Goal: Transaction & Acquisition: Book appointment/travel/reservation

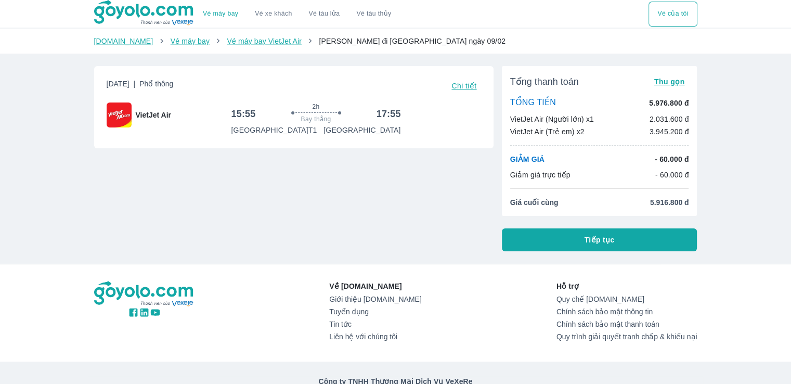
click at [607, 238] on span "Tiếp tục" at bounding box center [600, 240] width 30 height 10
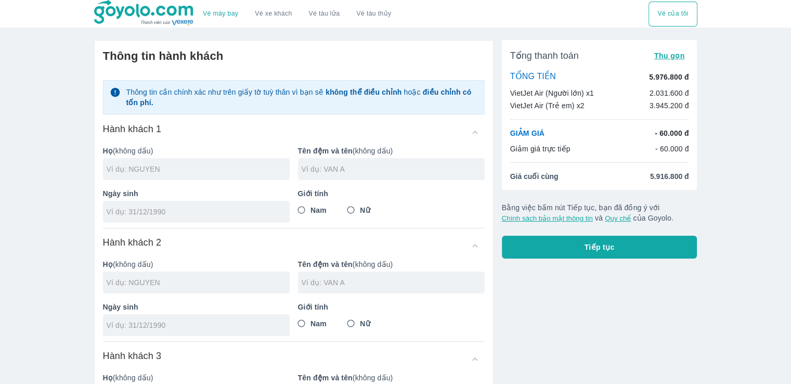
click at [175, 165] on input "text" at bounding box center [198, 169] width 183 height 10
type input "DO"
click at [387, 166] on input "text" at bounding box center [393, 169] width 183 height 10
type input "PHUONG THU"
click at [350, 209] on input "Nữ" at bounding box center [351, 210] width 19 height 19
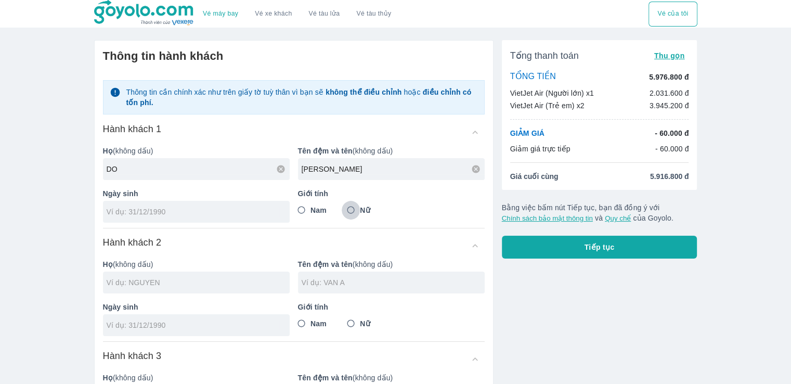
radio input "true"
click at [121, 210] on input "tel" at bounding box center [193, 212] width 173 height 10
type input "[DATE]"
click at [159, 279] on input "text" at bounding box center [198, 282] width 183 height 10
type input "DO PHUONG THU"
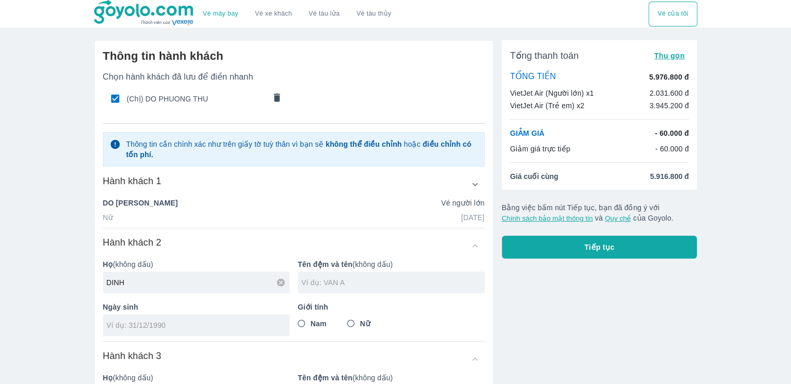
type input "DINH"
click at [319, 285] on input "text" at bounding box center [393, 282] width 183 height 10
type input "NGOC THAO NGUYEN"
click at [200, 326] on input "tel" at bounding box center [193, 325] width 173 height 10
click at [129, 323] on input "12/71/014" at bounding box center [193, 325] width 173 height 10
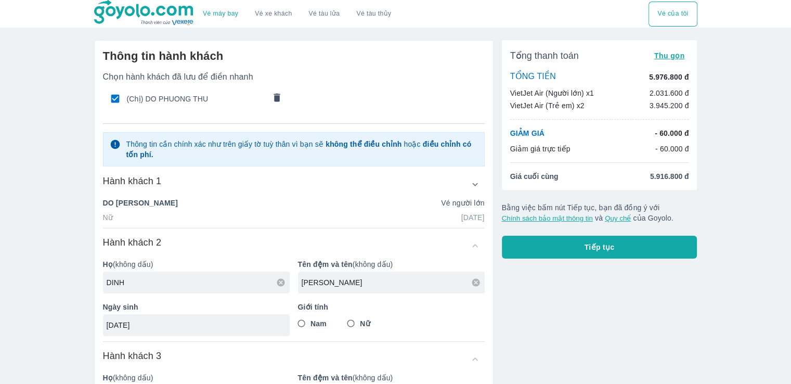
type input "12/7/2014"
click at [350, 321] on input "Nữ" at bounding box center [351, 323] width 19 height 19
radio input "true"
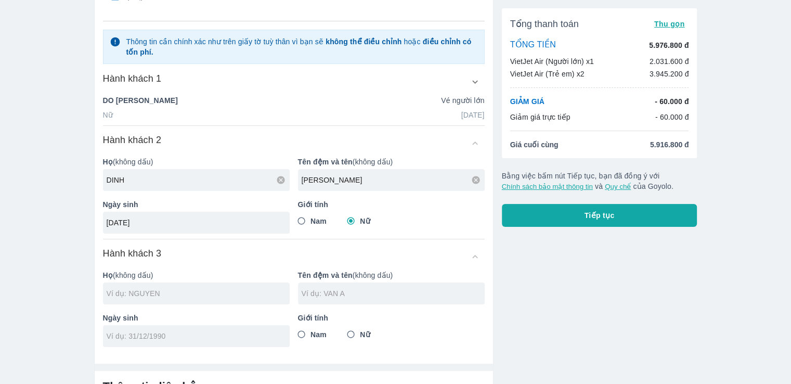
scroll to position [103, 0]
click at [186, 286] on div at bounding box center [196, 293] width 187 height 22
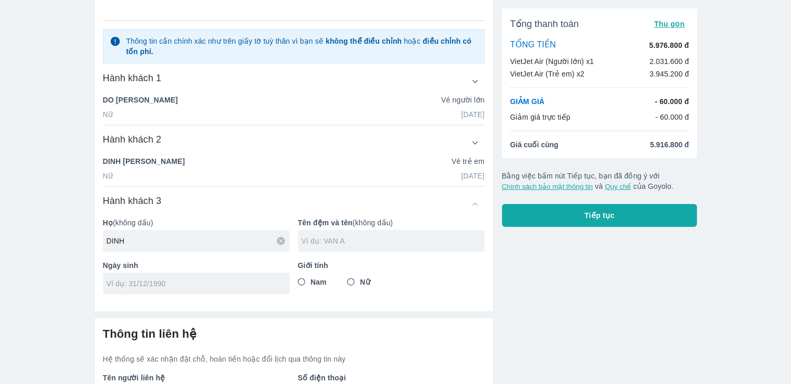
type input "DINH"
click at [336, 238] on input "text" at bounding box center [393, 241] width 183 height 10
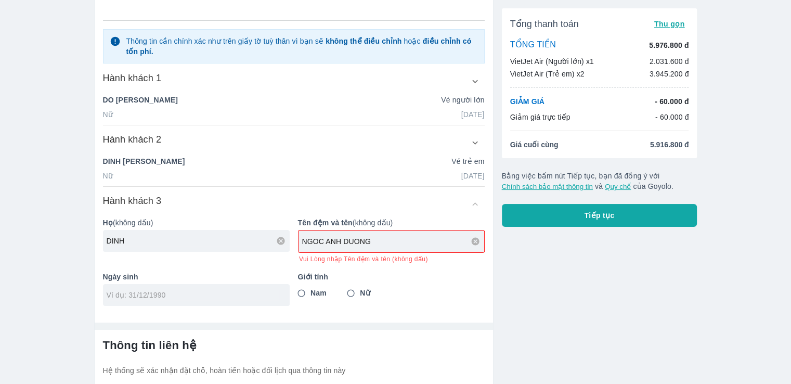
type input "NGOC ANH DUONG"
click at [356, 291] on div "Giới tính Nam Nữ" at bounding box center [387, 284] width 195 height 43
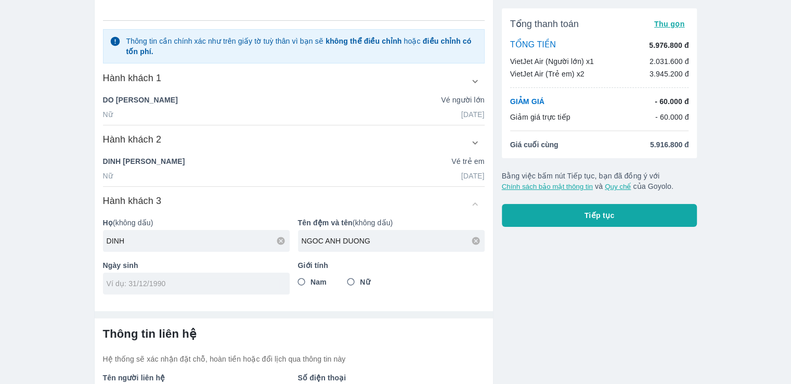
click at [352, 283] on input "Nữ" at bounding box center [351, 282] width 19 height 19
radio input "true"
click at [206, 286] on input "tel" at bounding box center [193, 283] width 173 height 10
click at [204, 286] on input "21/2" at bounding box center [193, 283] width 173 height 10
type input "2"
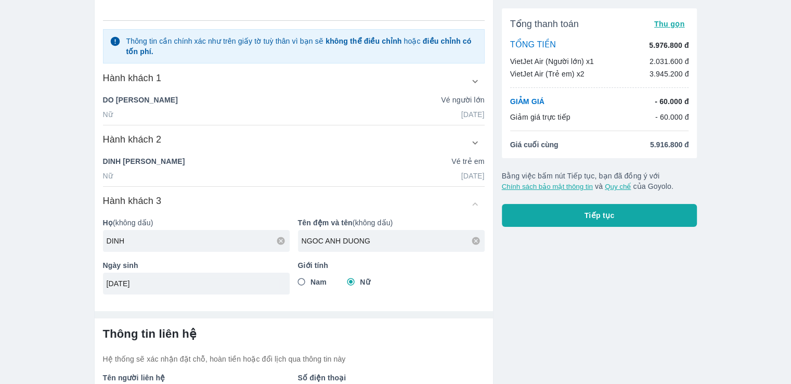
type input "[DATE]"
click at [361, 249] on div "NGOC ANH DUONG" at bounding box center [391, 241] width 187 height 22
click at [238, 335] on h6 "Thông tin liên hệ" at bounding box center [294, 334] width 382 height 15
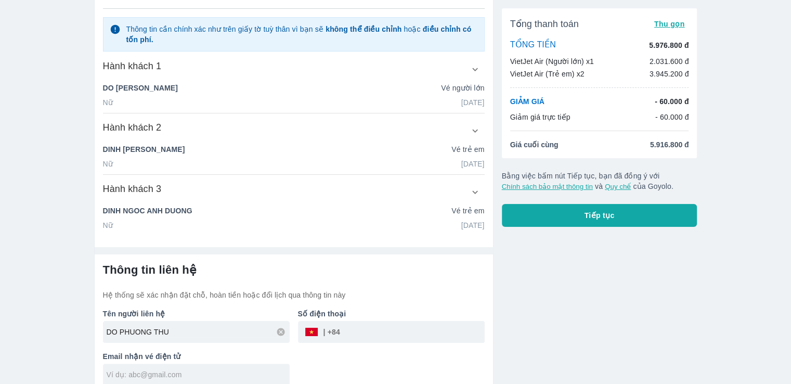
scroll to position [155, 0]
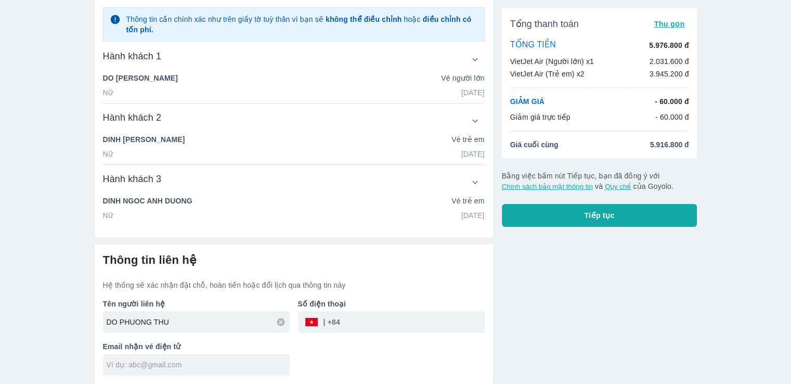
click at [364, 318] on input "tel" at bounding box center [412, 322] width 145 height 25
type input "986887901"
click at [177, 363] on input "text" at bounding box center [198, 365] width 183 height 10
type input "phuongthu.cta52@gmail.com"
click at [597, 217] on span "Tiếp tục" at bounding box center [600, 215] width 30 height 10
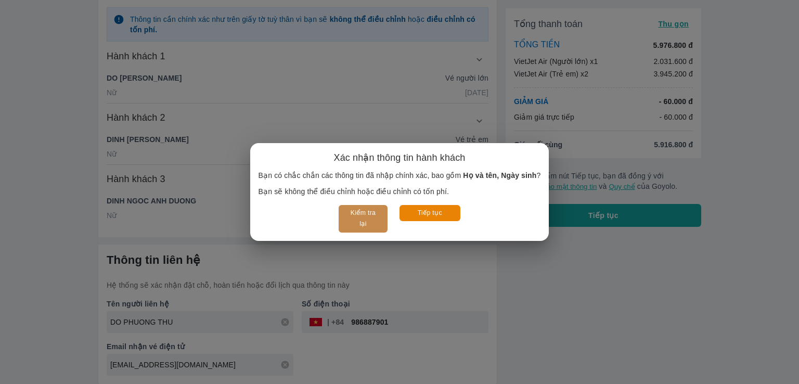
click at [356, 214] on button "Kiểm tra lại" at bounding box center [363, 219] width 48 height 28
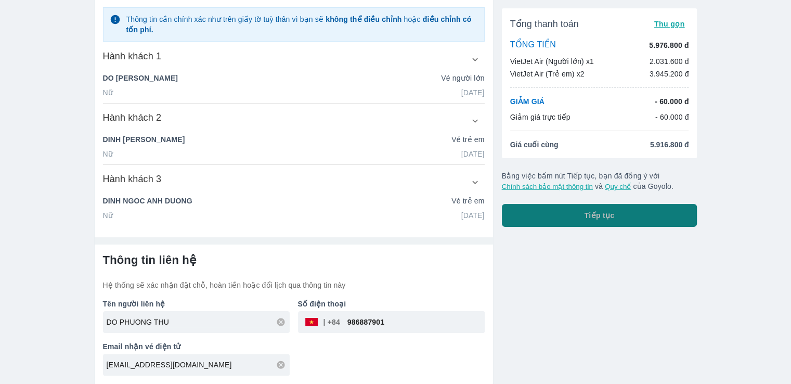
click at [597, 213] on span "Tiếp tục" at bounding box center [600, 215] width 30 height 10
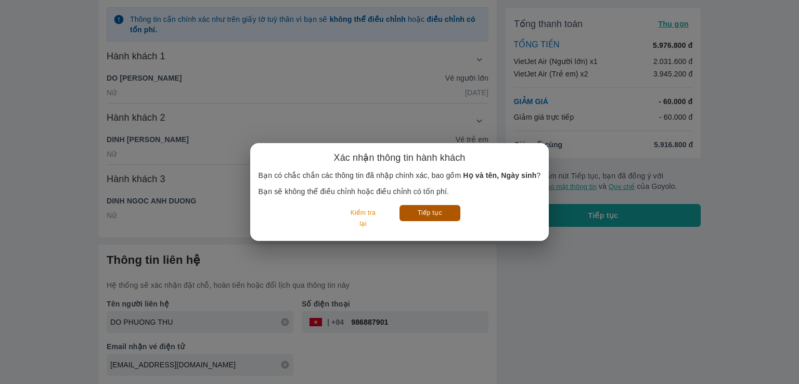
click at [433, 213] on button "Tiếp tục" at bounding box center [430, 213] width 61 height 16
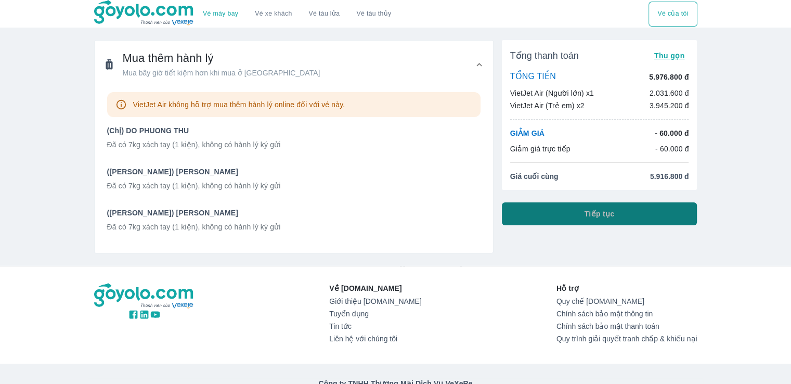
click at [607, 214] on span "Tiếp tục" at bounding box center [600, 214] width 30 height 10
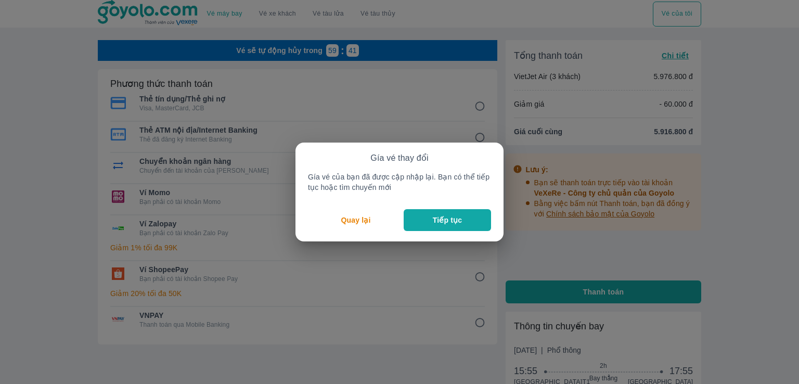
click at [419, 223] on button "Tiếp tục" at bounding box center [447, 220] width 87 height 22
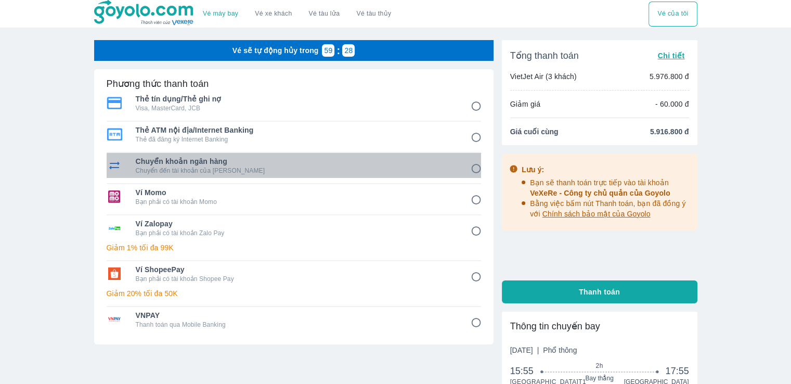
click at [176, 165] on span "Chuyển khoản ngân hàng" at bounding box center [296, 161] width 321 height 10
radio input "true"
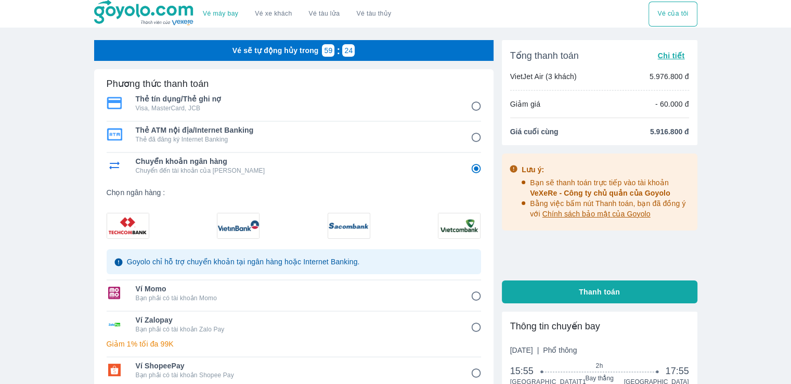
click at [244, 225] on img at bounding box center [238, 225] width 42 height 25
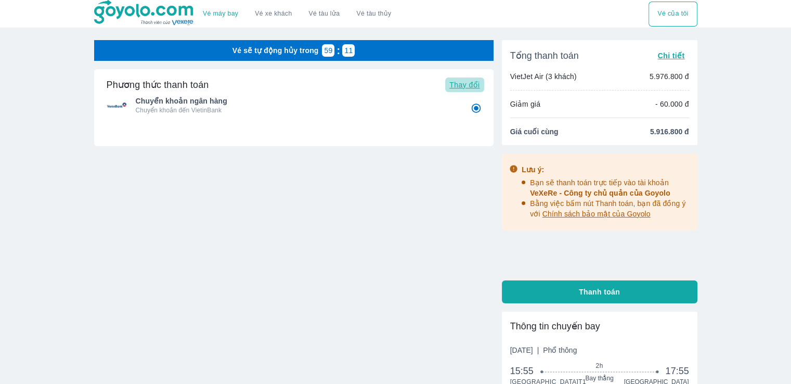
click at [473, 85] on span "Thay đổi" at bounding box center [465, 85] width 30 height 8
radio input "false"
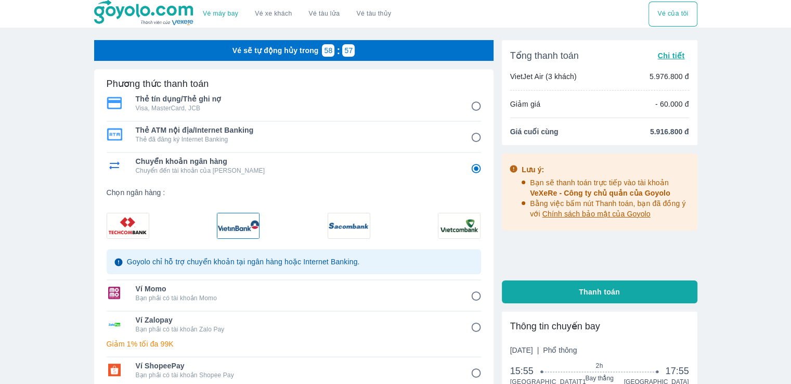
click at [475, 109] on input "1" at bounding box center [476, 106] width 20 height 20
radio input "false"
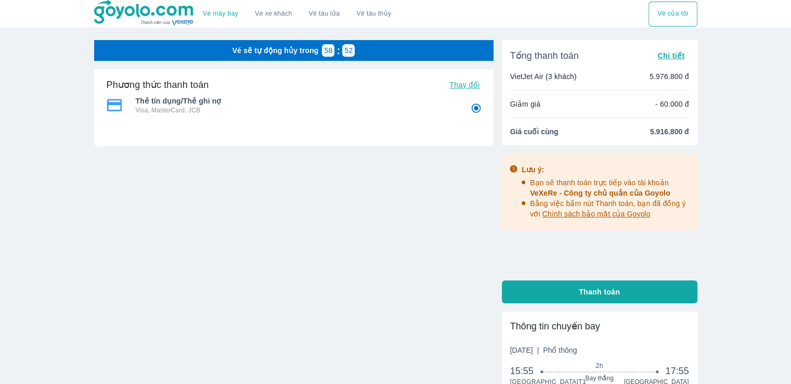
click at [665, 56] on span "Chi tiết" at bounding box center [671, 56] width 27 height 8
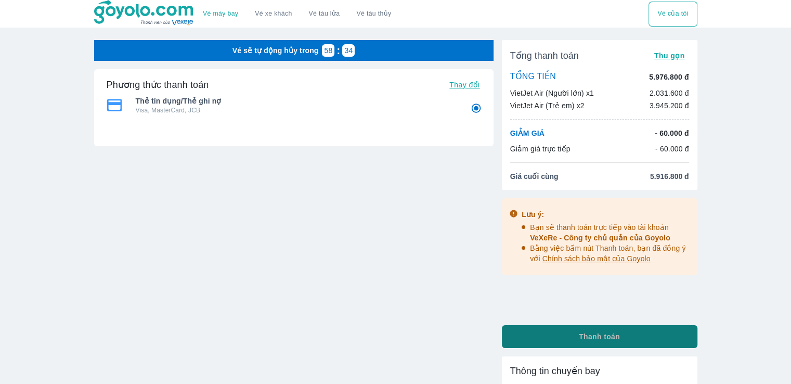
click at [627, 334] on button "Thanh toán" at bounding box center [600, 336] width 196 height 23
radio input "true"
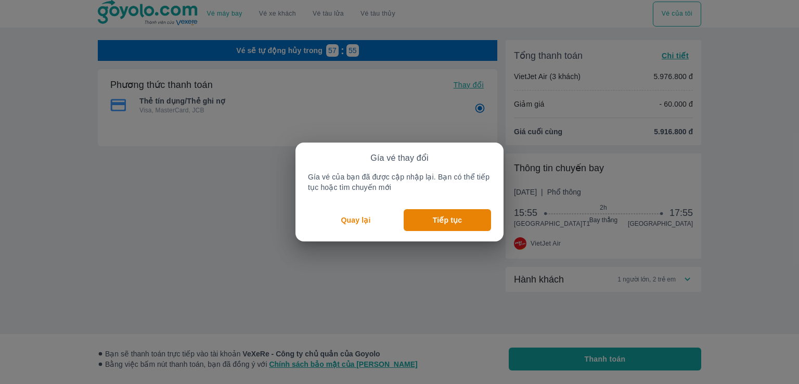
click at [353, 219] on p "Quay lại" at bounding box center [356, 220] width 30 height 10
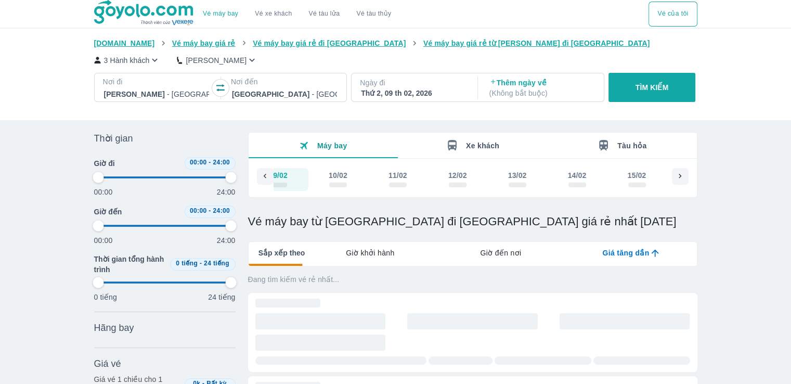
scroll to position [0, 8134]
type input "97.9166666666667"
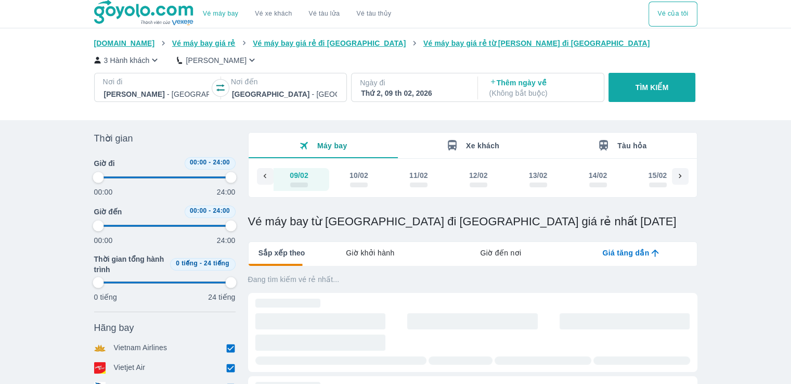
type input "97.9166666666667"
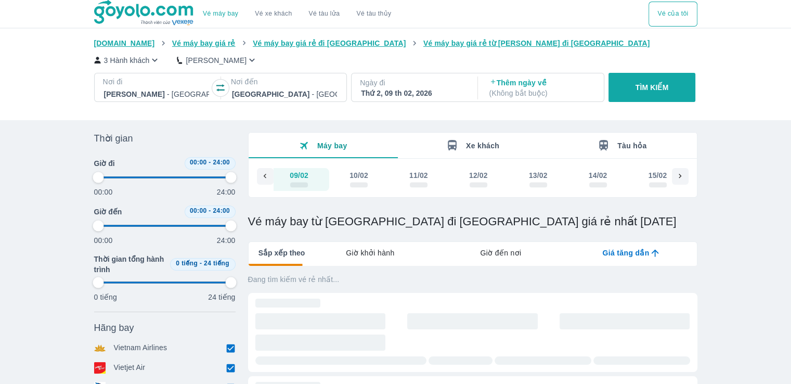
type input "97.9166666666667"
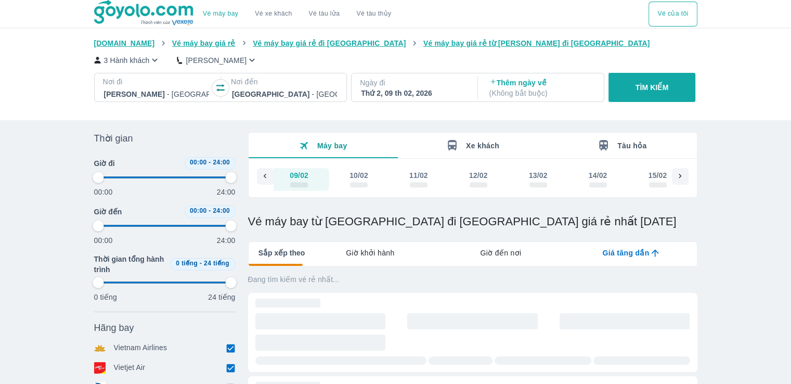
type input "97.9166666666667"
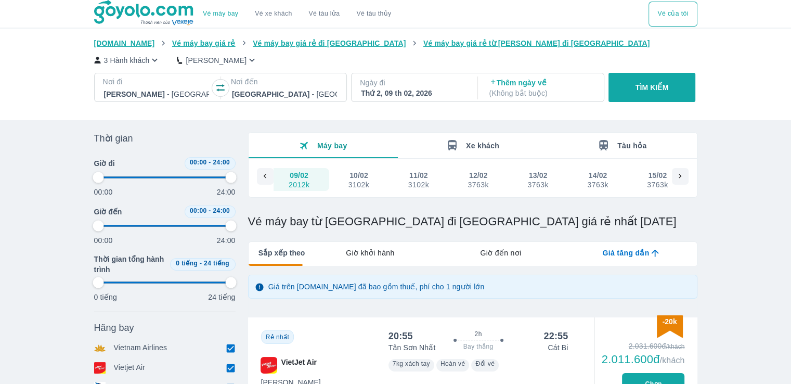
scroll to position [0, 0]
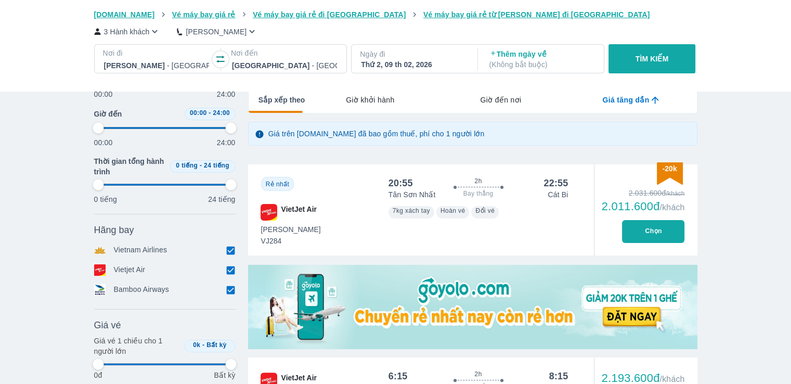
type input "97.9166666666667"
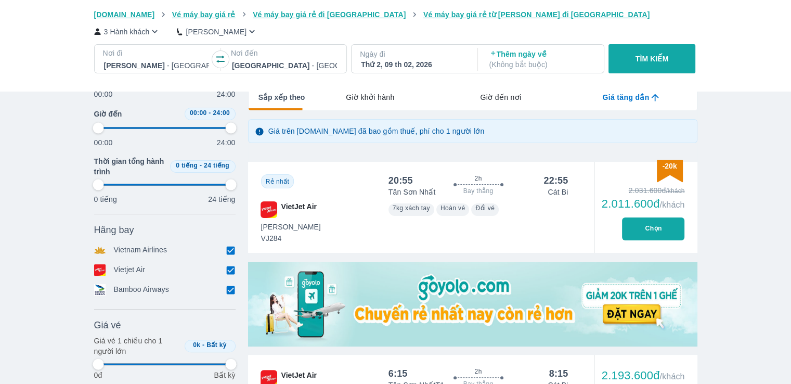
type input "97.9166666666667"
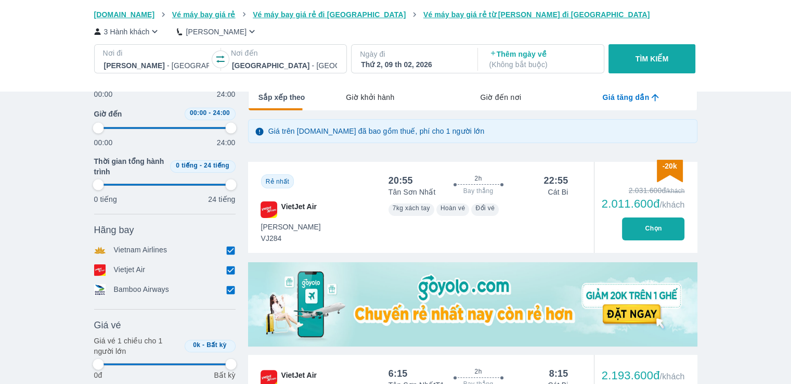
type input "97.9166666666667"
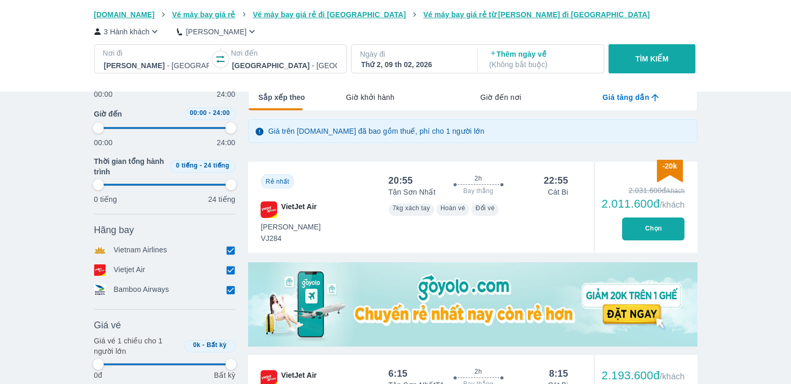
type input "97.9166666666667"
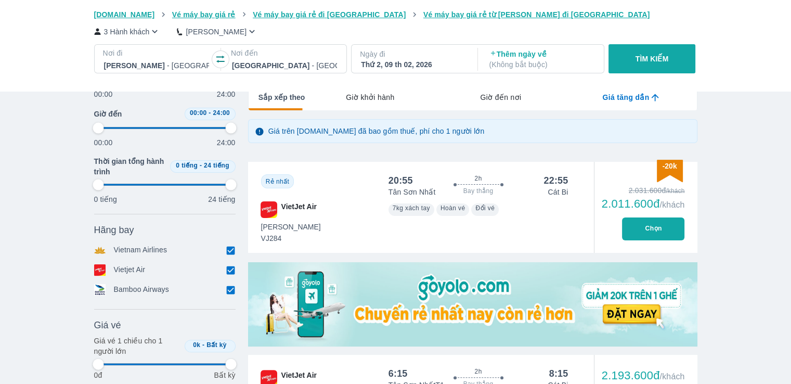
type input "97.9166666666667"
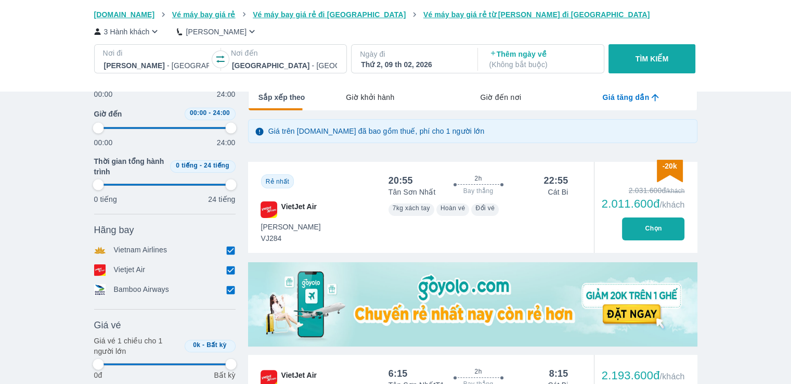
type input "97.9166666666667"
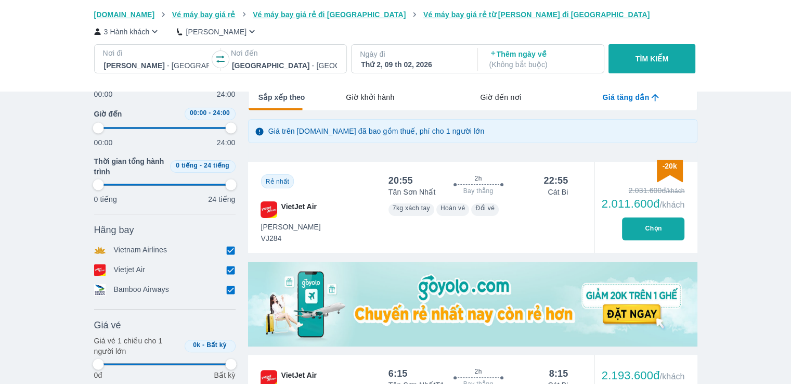
type input "97.9166666666667"
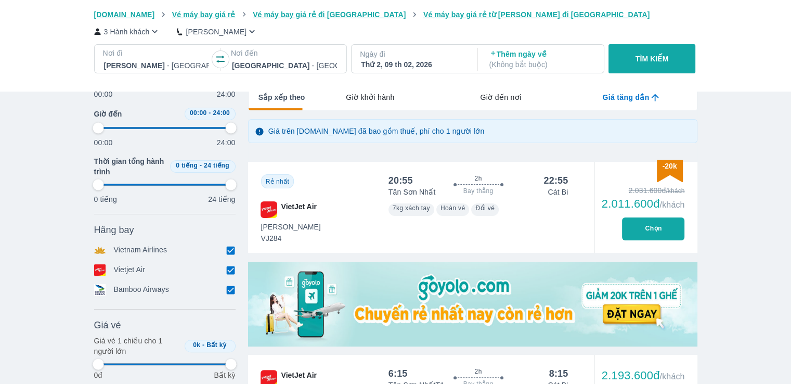
type input "97.9166666666667"
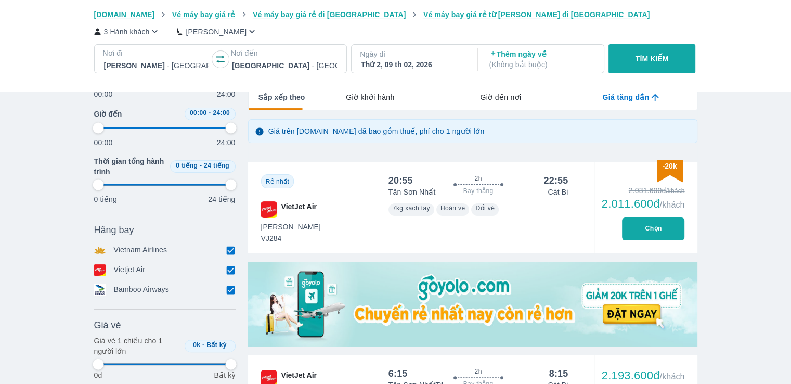
type input "97.9166666666667"
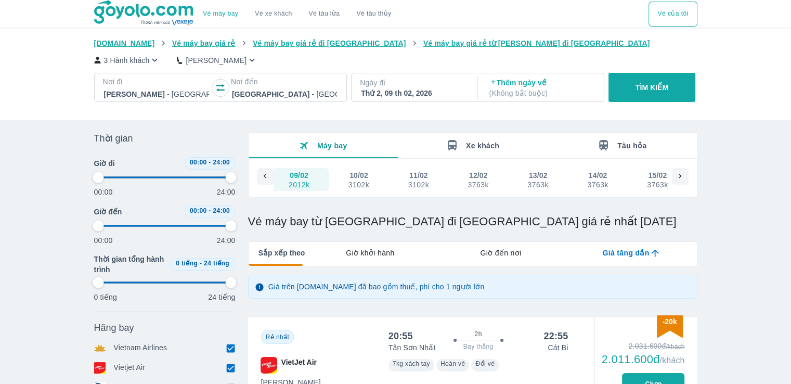
type input "97.9166666666667"
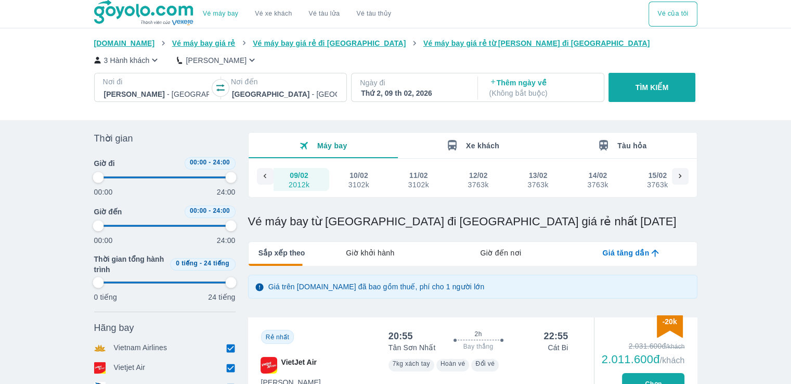
type input "97.9166666666667"
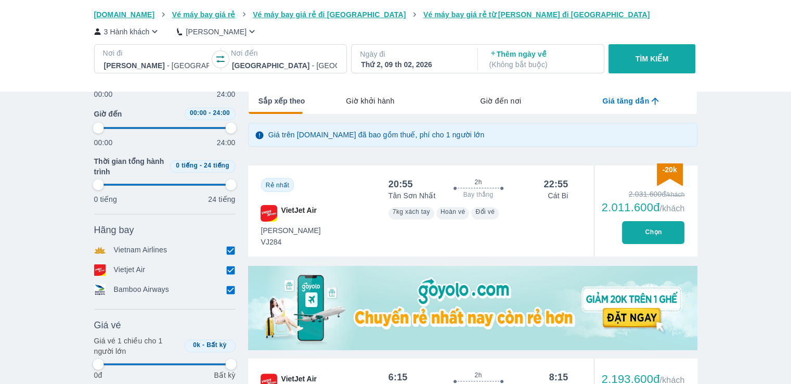
type input "97.9166666666667"
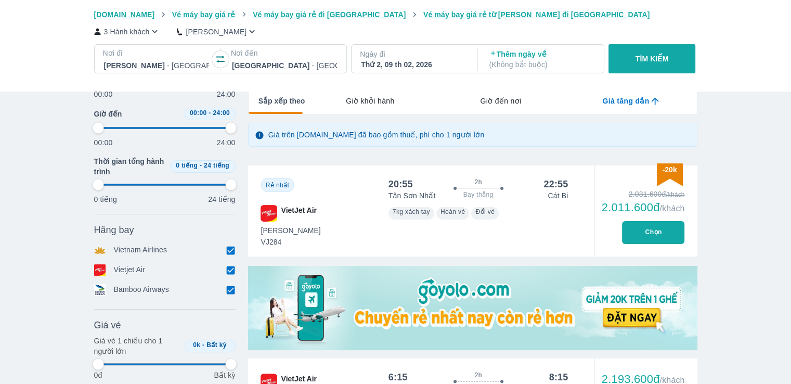
type input "97.9166666666667"
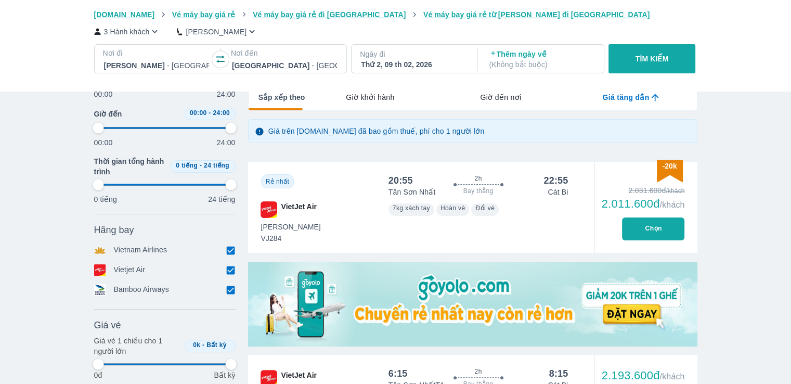
type input "97.9166666666667"
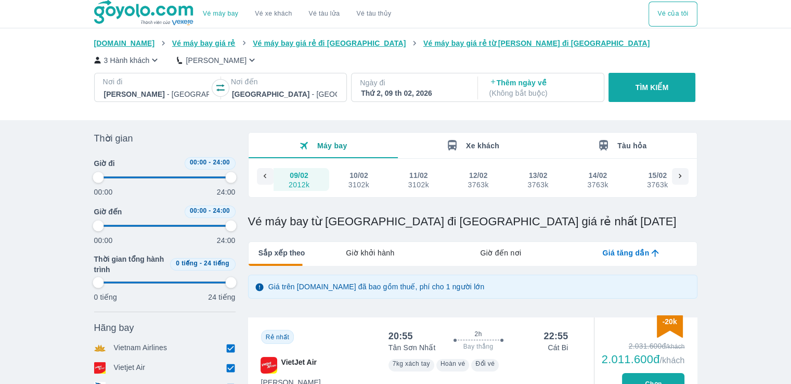
type input "97.9166666666667"
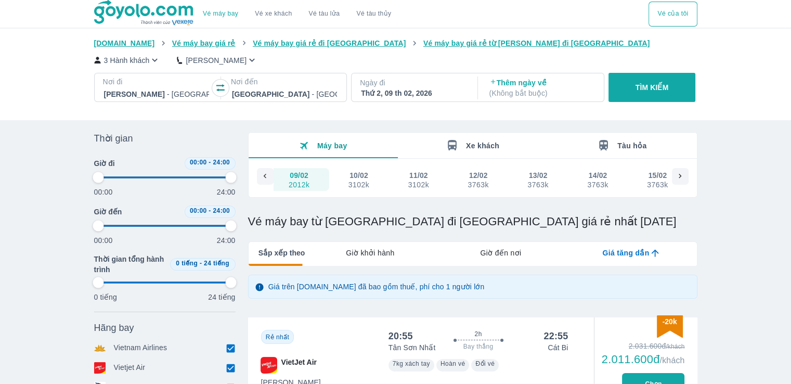
type input "97.9166666666667"
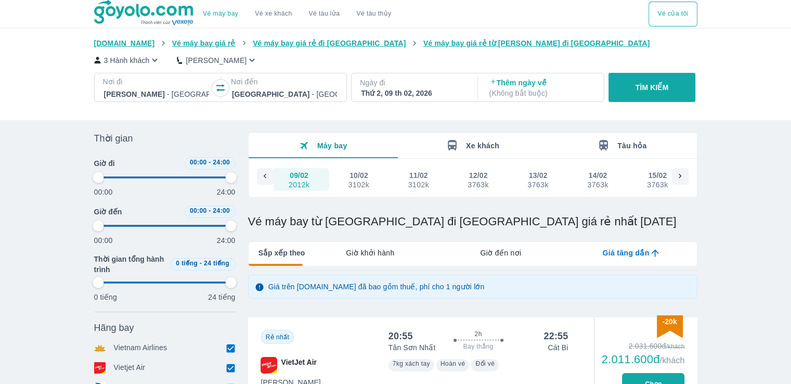
type input "97.9166666666667"
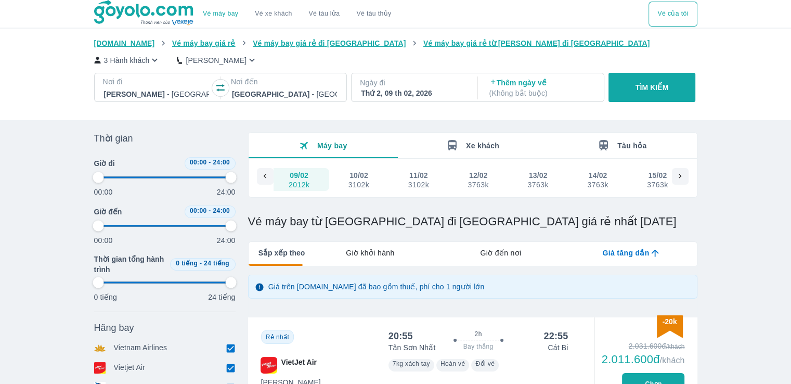
type input "97.9166666666667"
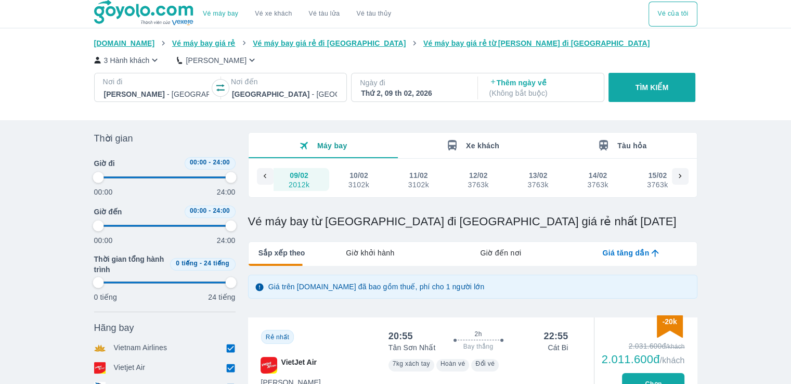
type input "97.9166666666667"
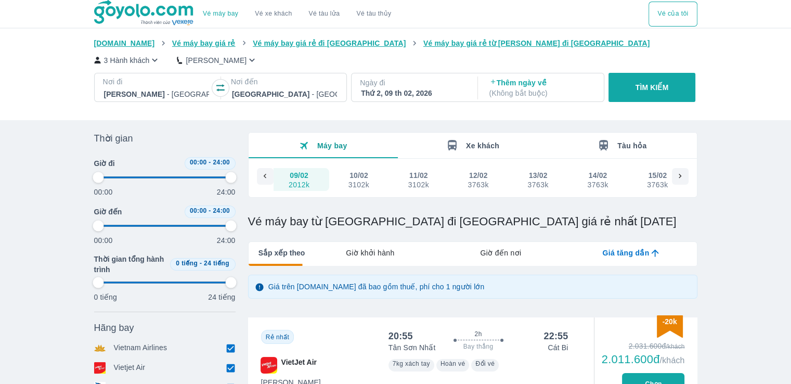
type input "97.9166666666667"
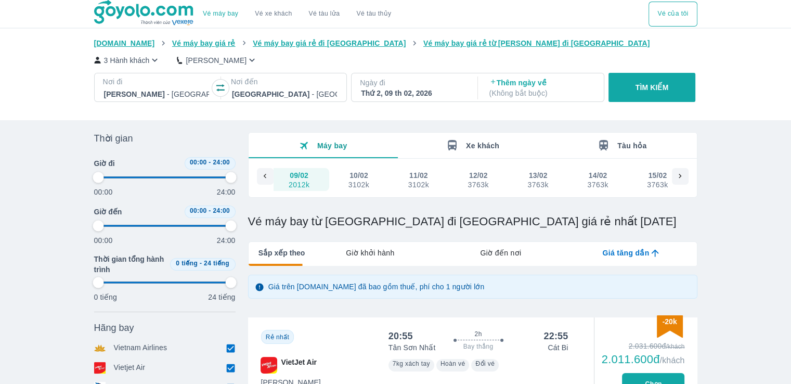
type input "97.9166666666667"
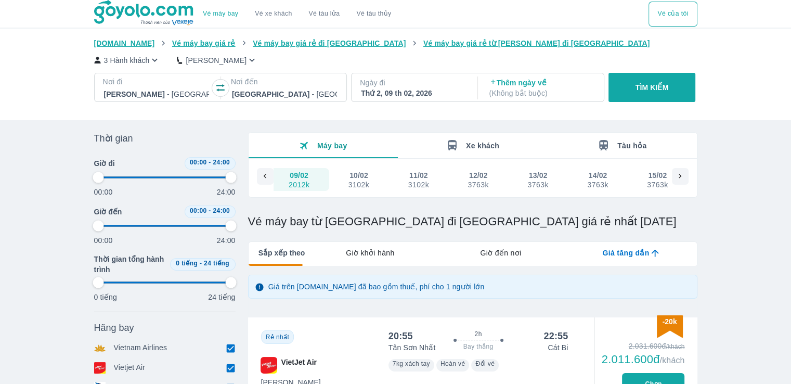
type input "97.9166666666667"
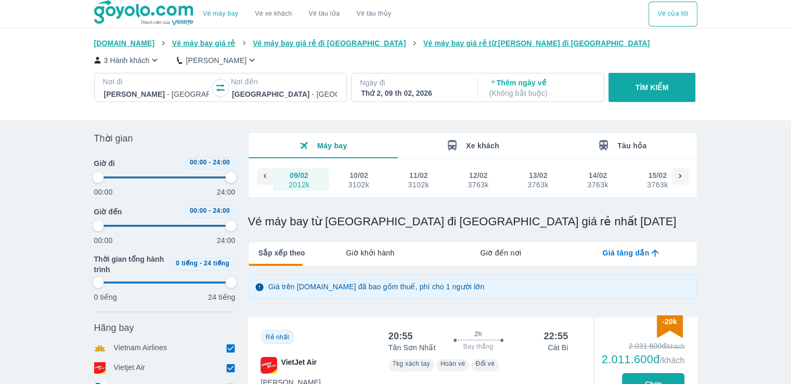
type input "97.9166666666667"
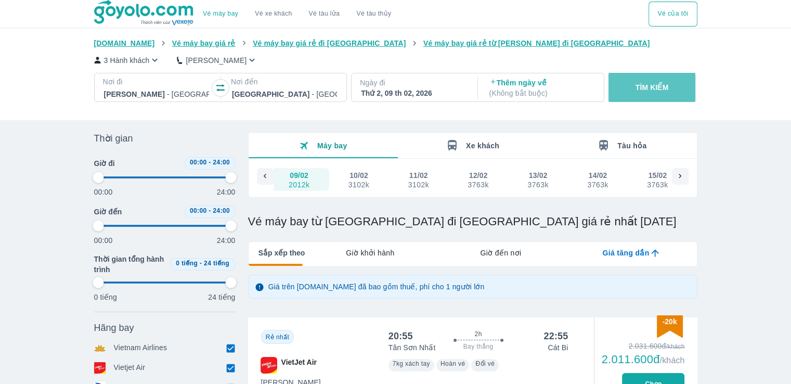
click at [653, 89] on p "TÌM KIẾM" at bounding box center [652, 87] width 33 height 10
type input "97.9166666666667"
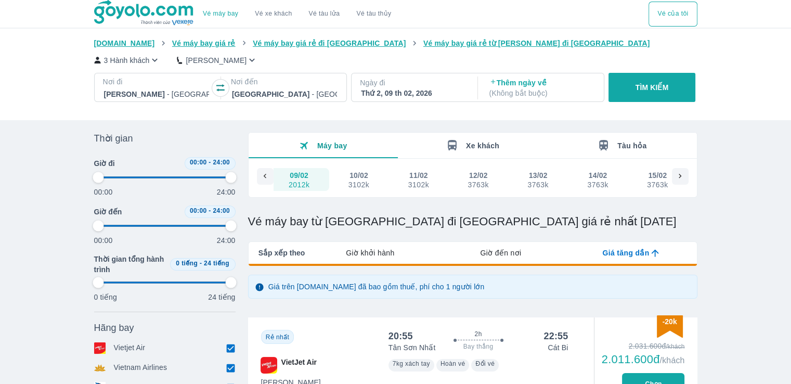
type input "97.9166666666667"
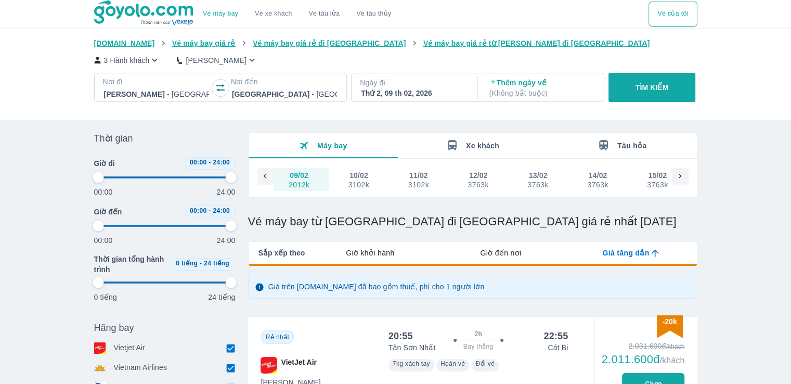
type input "97.9166666666667"
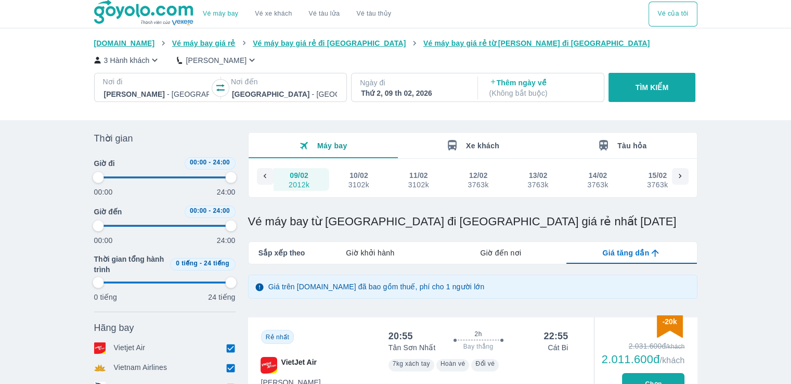
type input "97.9166666666667"
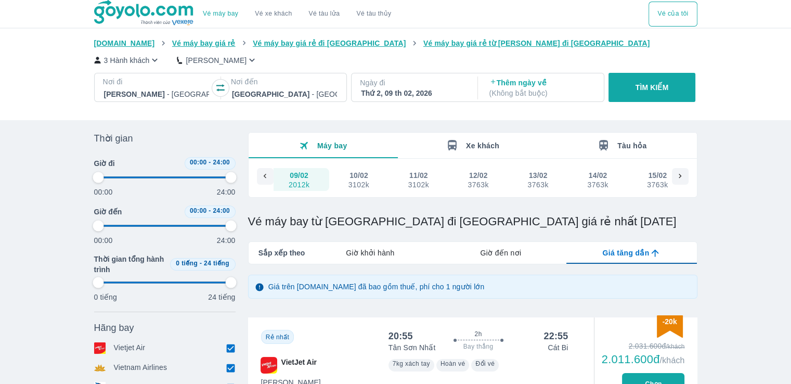
type input "97.9166666666667"
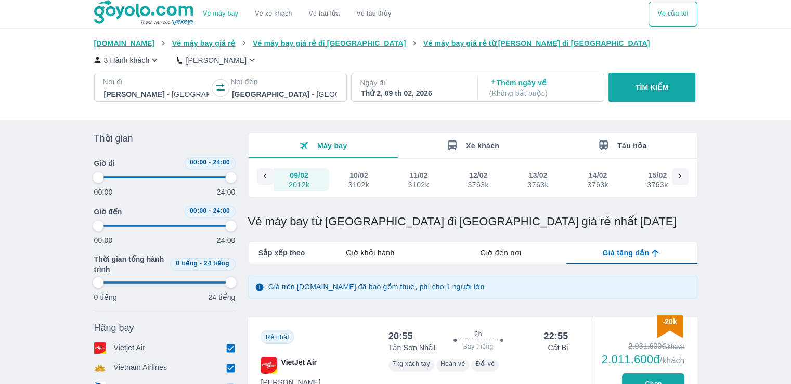
type input "97.9166666666667"
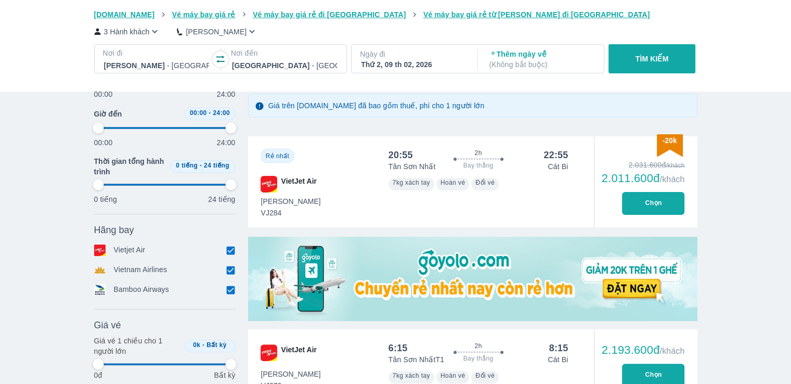
type input "97.9166666666667"
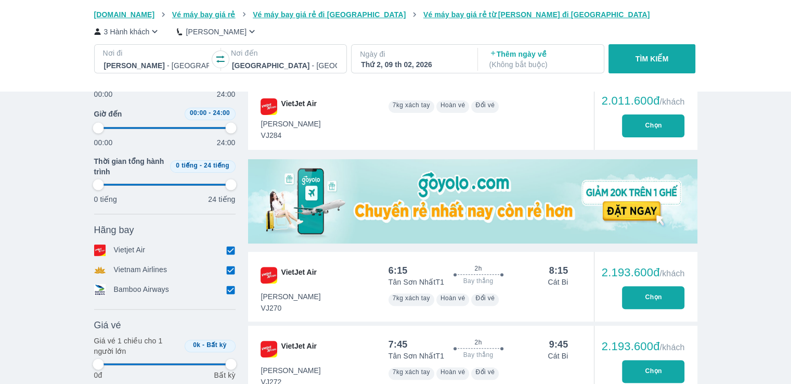
scroll to position [259, 0]
type input "97.9166666666667"
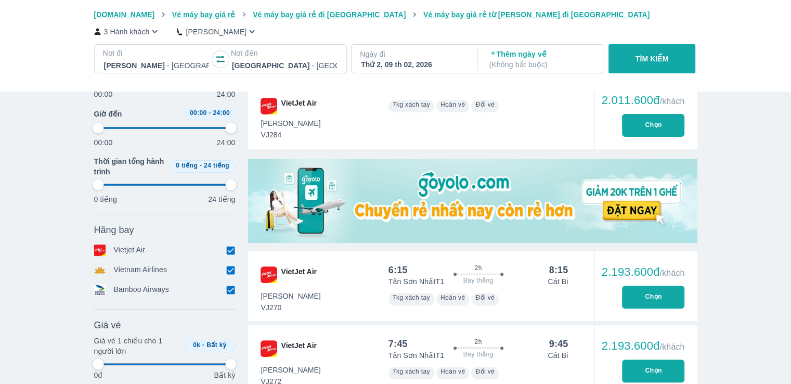
type input "97.9166666666667"
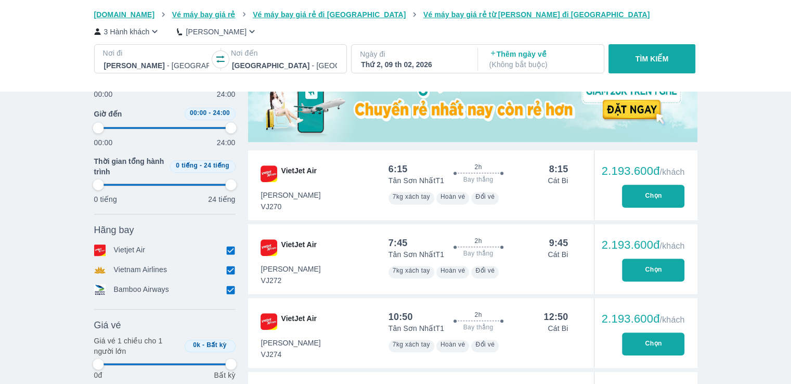
type input "97.9166666666667"
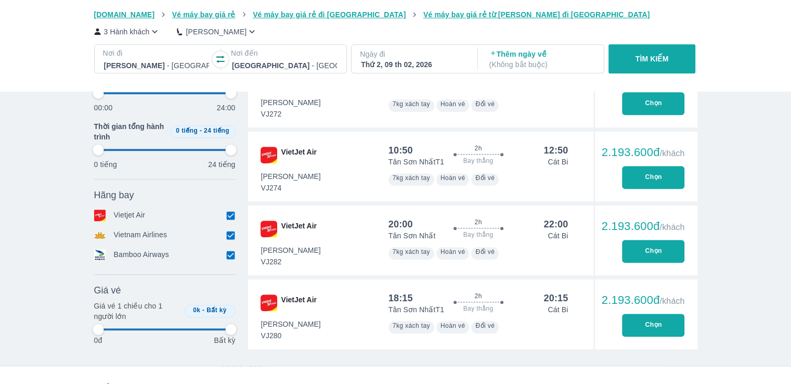
type input "97.9166666666667"
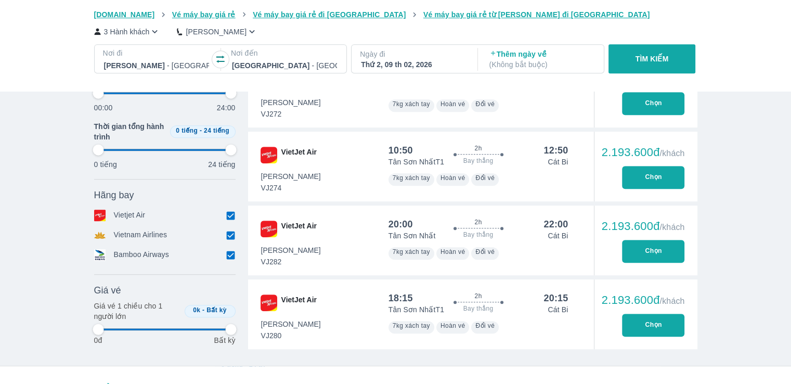
type input "97.9166666666667"
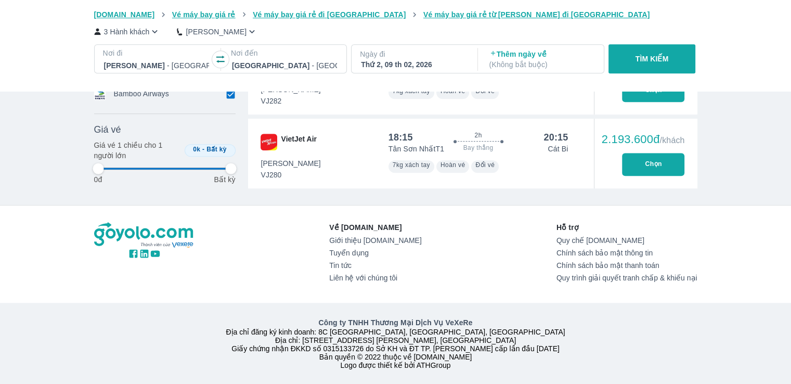
scroll to position [699, 0]
type input "97.9166666666667"
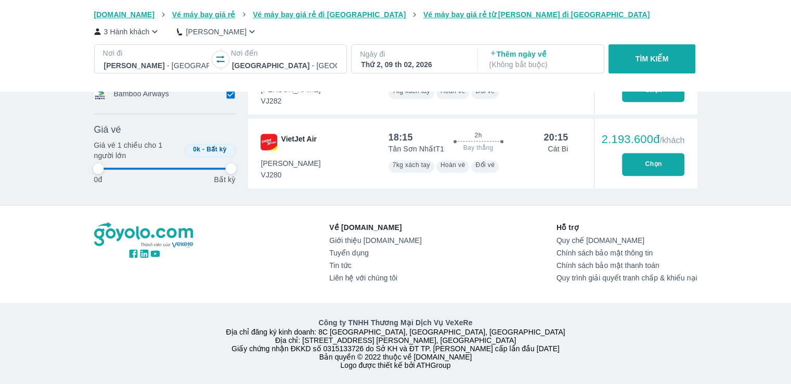
type input "97.9166666666667"
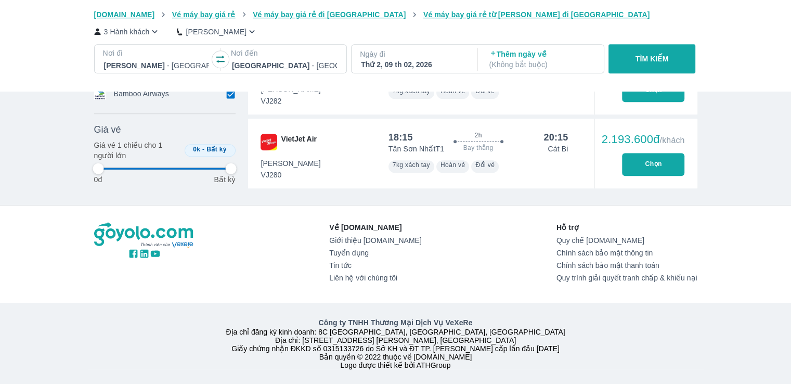
type input "97.9166666666667"
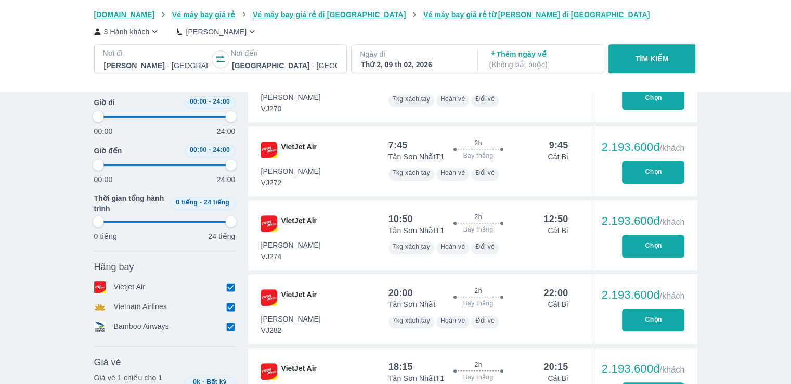
type input "97.9166666666667"
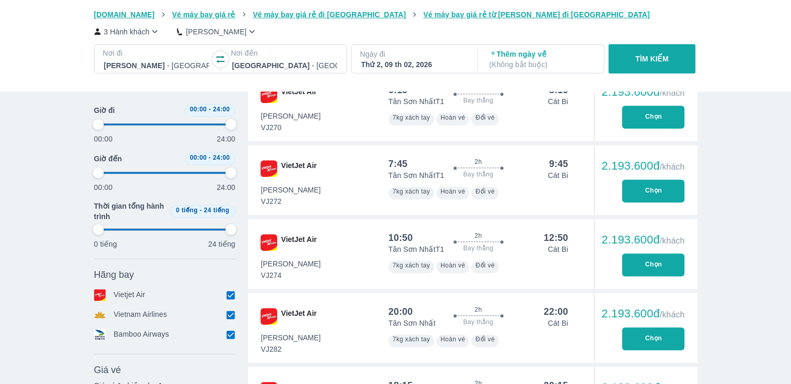
type input "97.9166666666667"
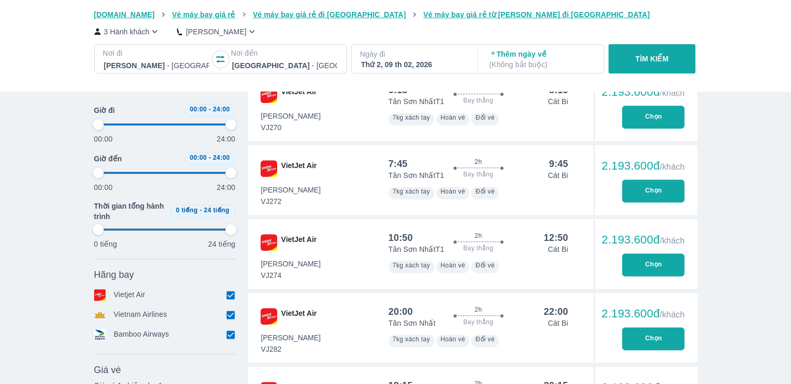
type input "97.9166666666667"
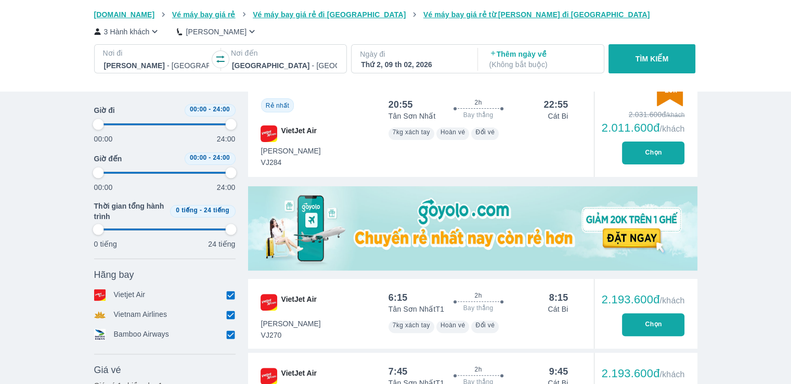
scroll to position [231, 0]
type input "97.9166666666667"
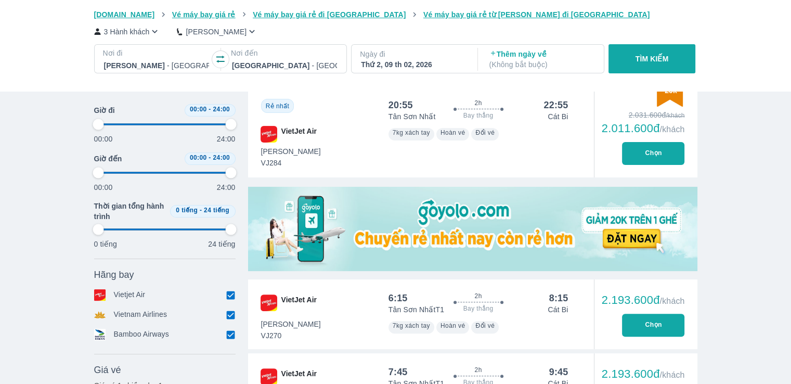
type input "97.9166666666667"
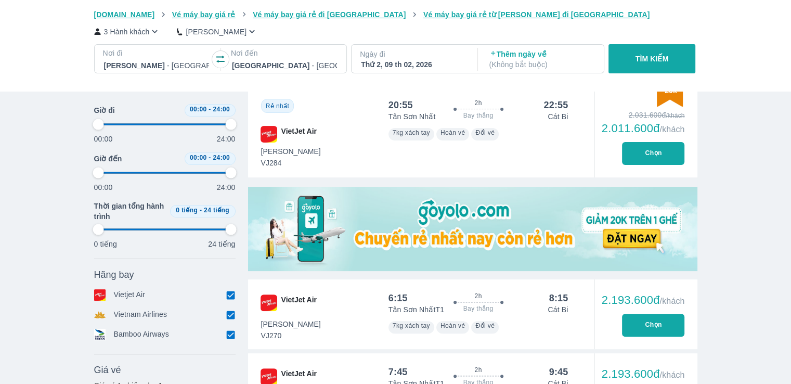
type input "97.9166666666667"
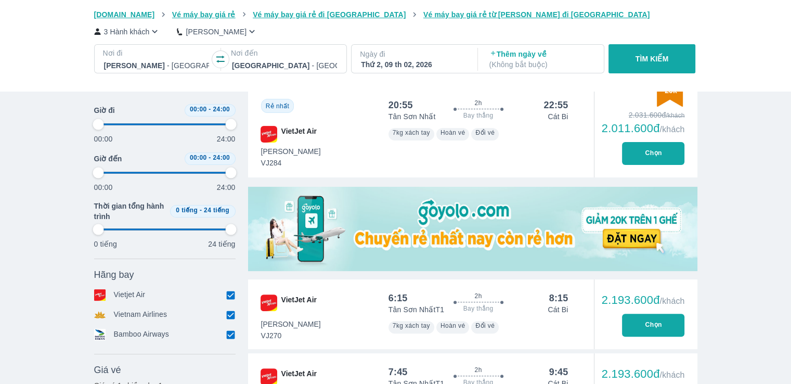
type input "97.9166666666667"
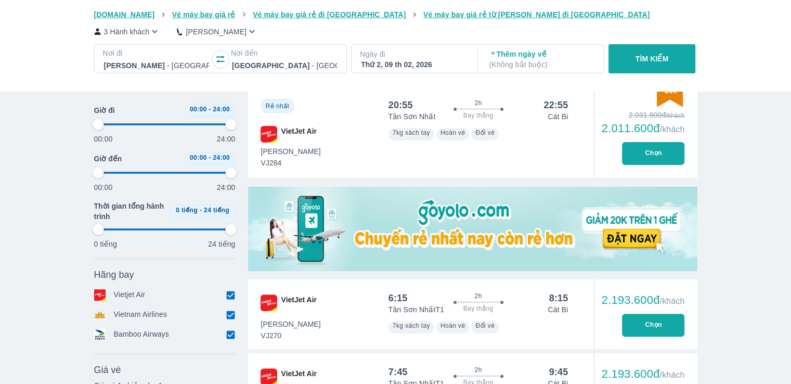
type input "97.9166666666667"
click at [646, 151] on button "Chọn" at bounding box center [653, 153] width 62 height 23
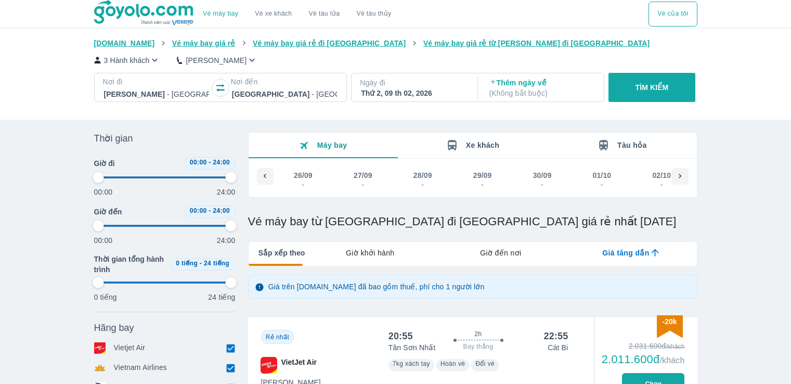
type input "97.9166666666667"
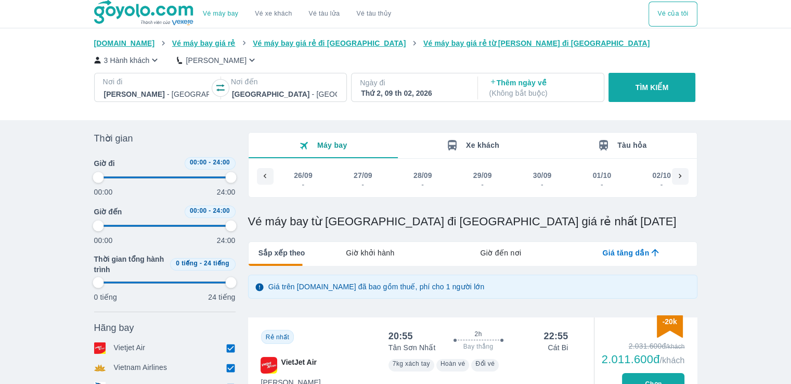
type input "97.9166666666667"
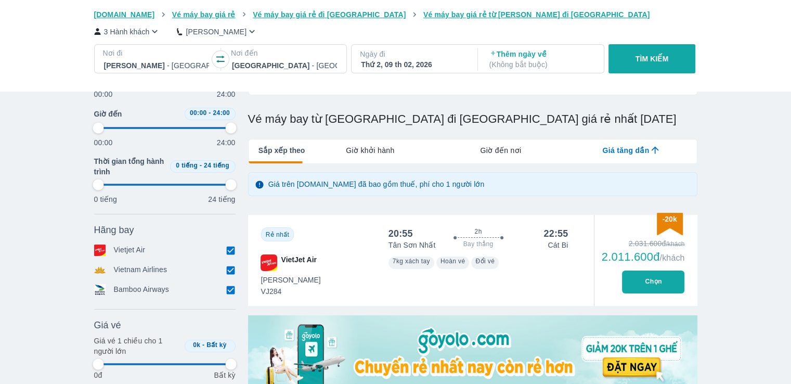
scroll to position [103, 0]
type input "97.9166666666667"
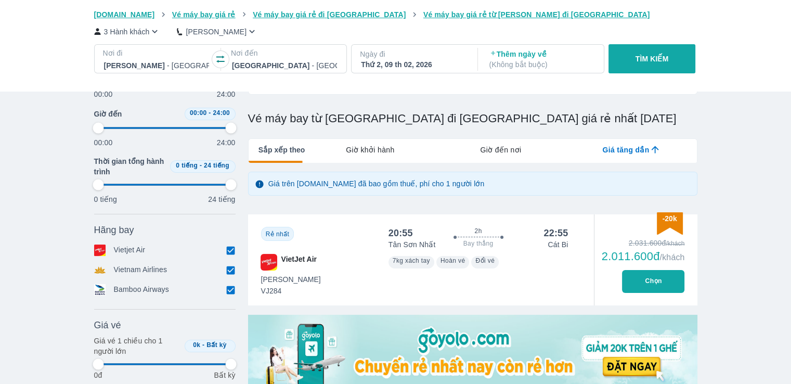
type input "97.9166666666667"
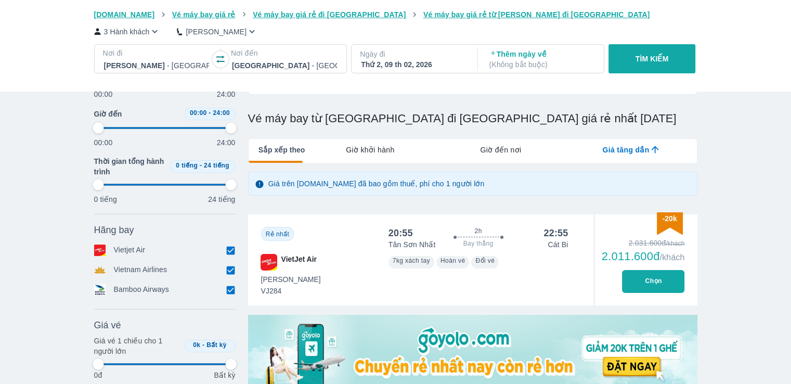
type input "97.9166666666667"
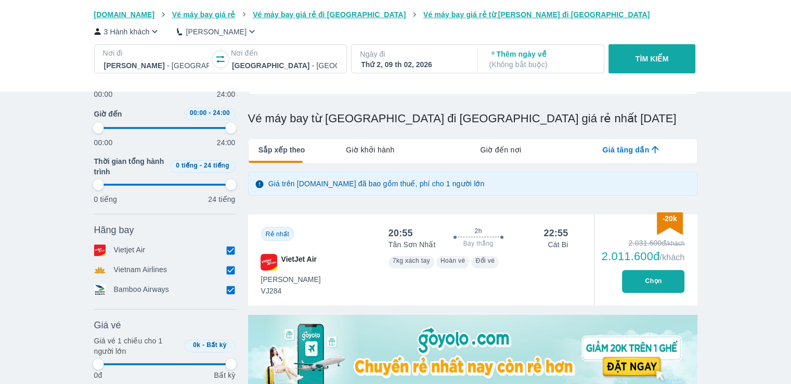
type input "97.9166666666667"
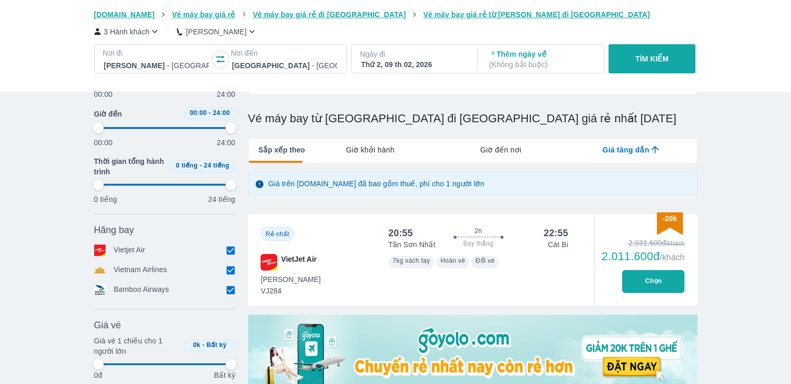
type input "97.9166666666667"
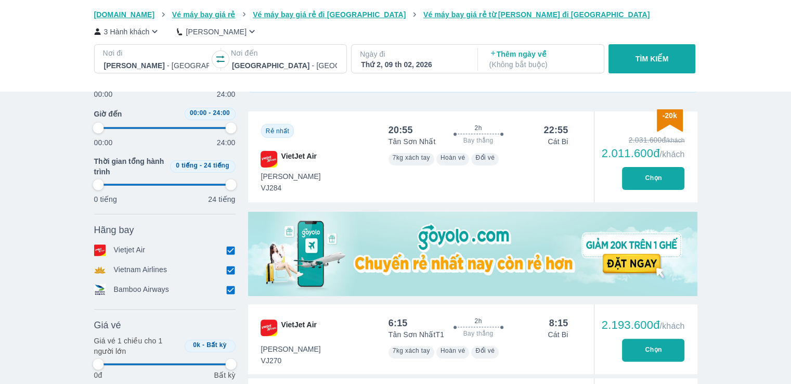
scroll to position [207, 0]
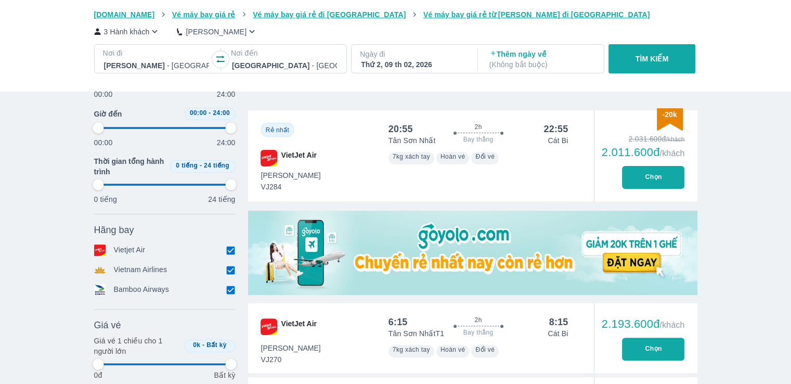
type input "97.9166666666667"
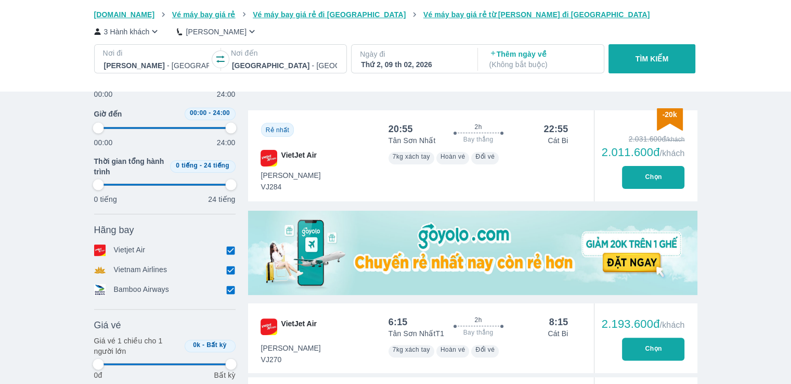
type input "97.9166666666667"
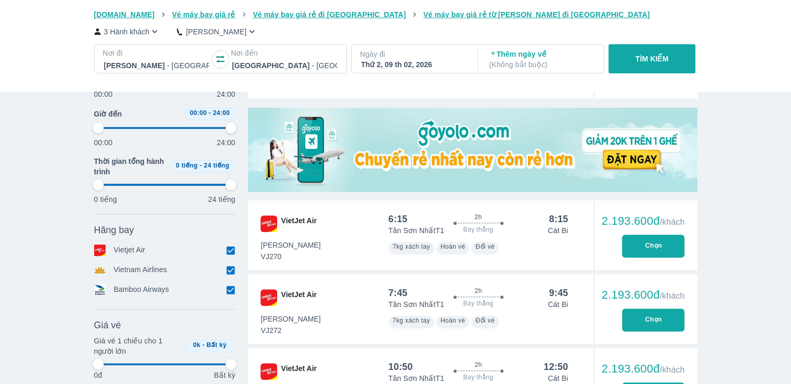
scroll to position [311, 0]
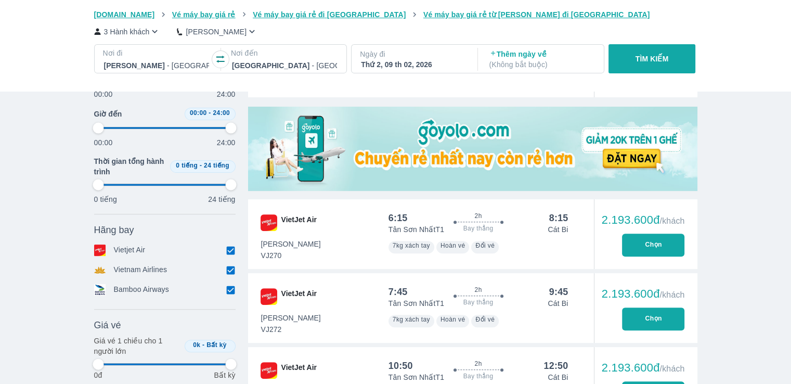
type input "97.9166666666667"
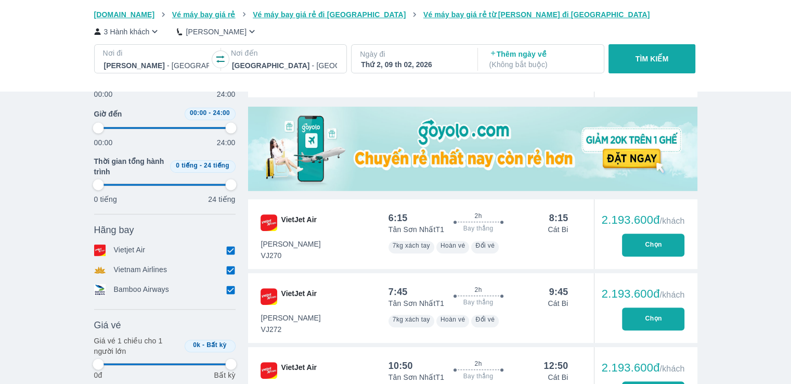
type input "97.9166666666667"
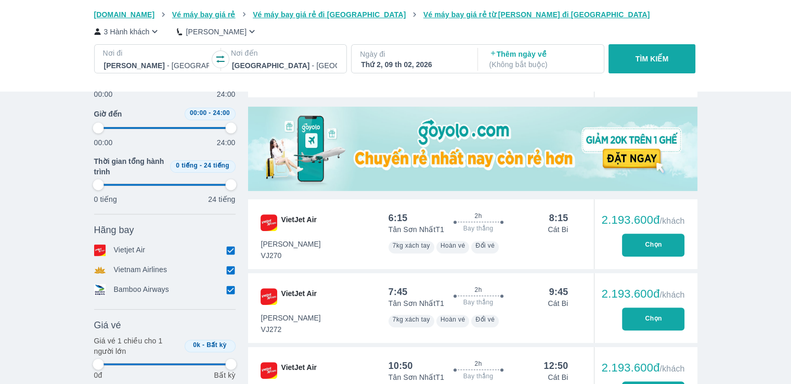
type input "97.9166666666667"
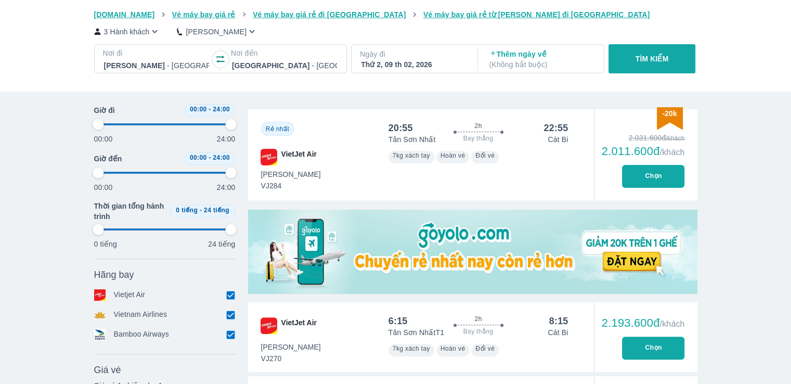
scroll to position [208, 0]
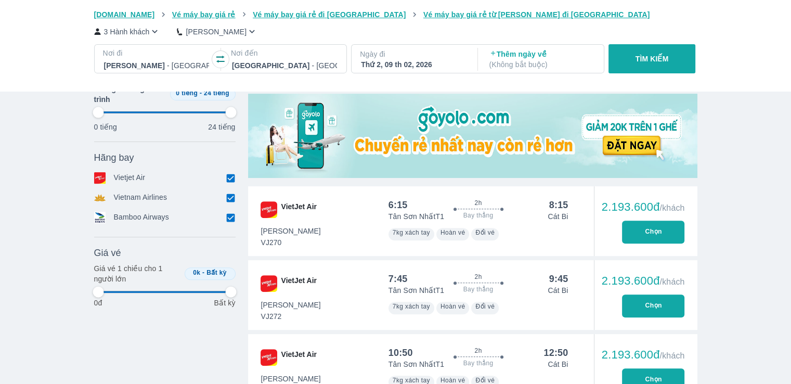
type input "97.9166666666667"
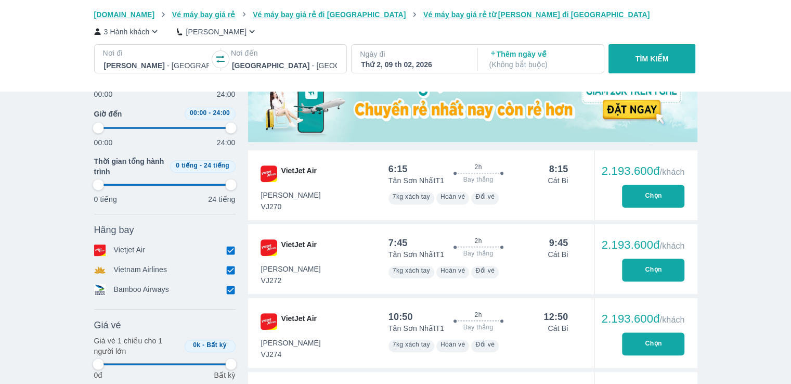
type input "97.9166666666667"
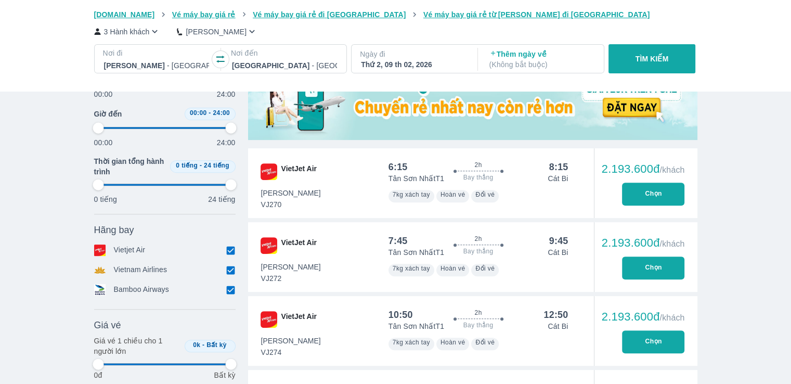
type input "97.9166666666667"
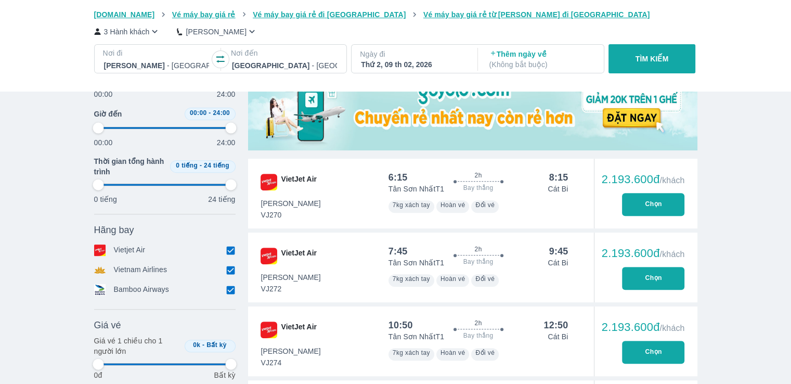
type input "97.9166666666667"
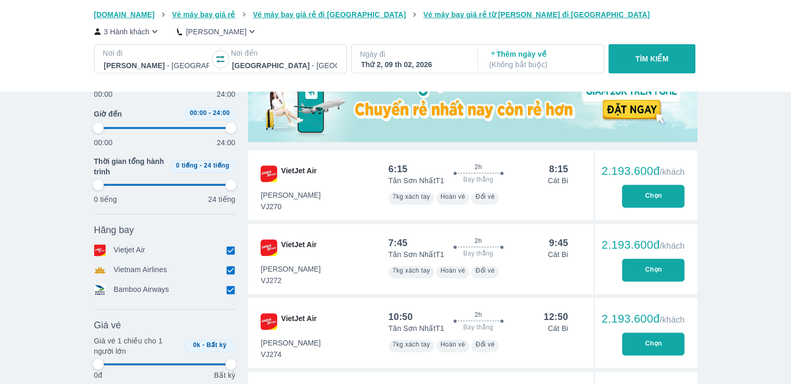
type input "97.9166666666667"
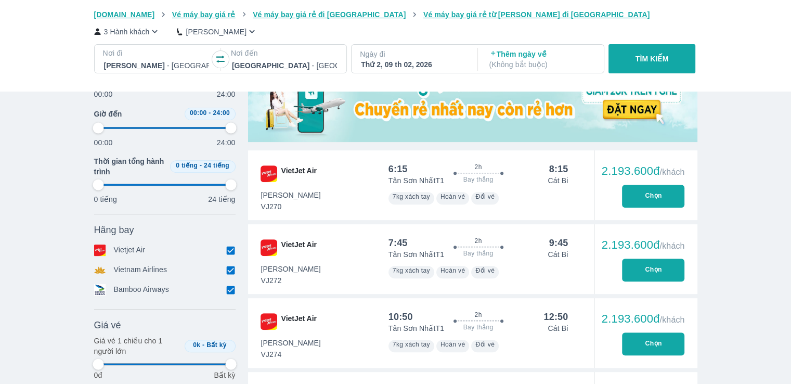
type input "97.9166666666667"
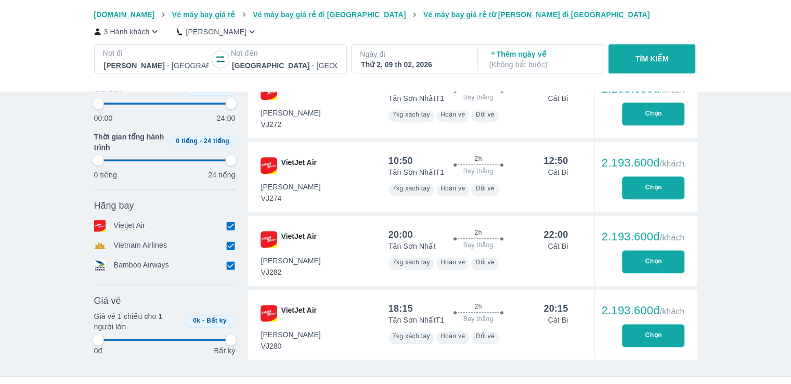
type input "97.9166666666667"
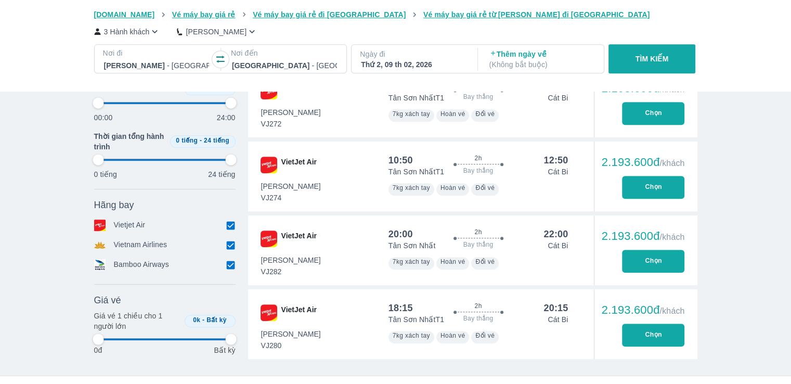
type input "97.9166666666667"
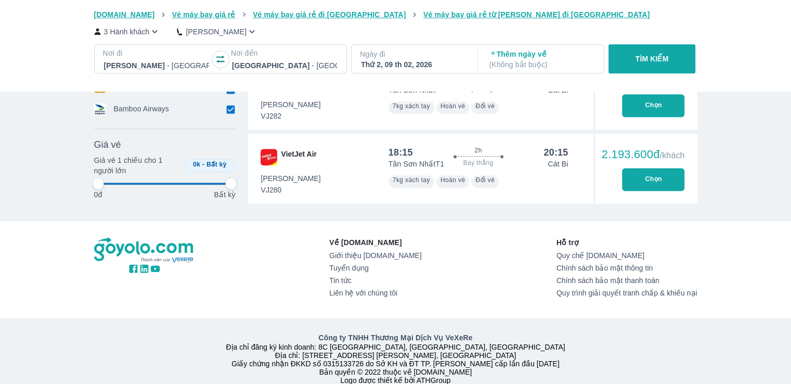
type input "97.9166666666667"
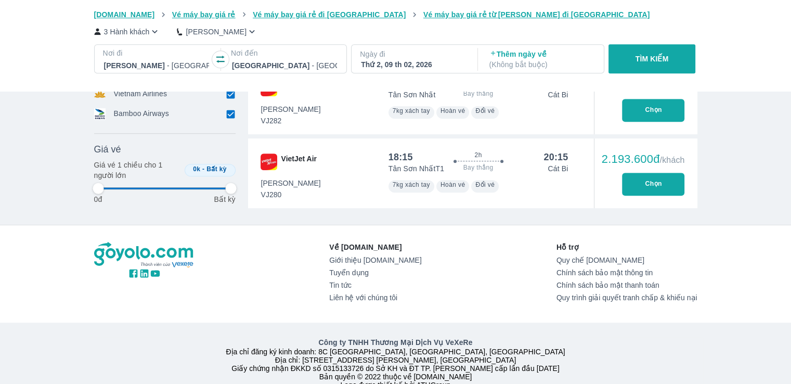
type input "97.9166666666667"
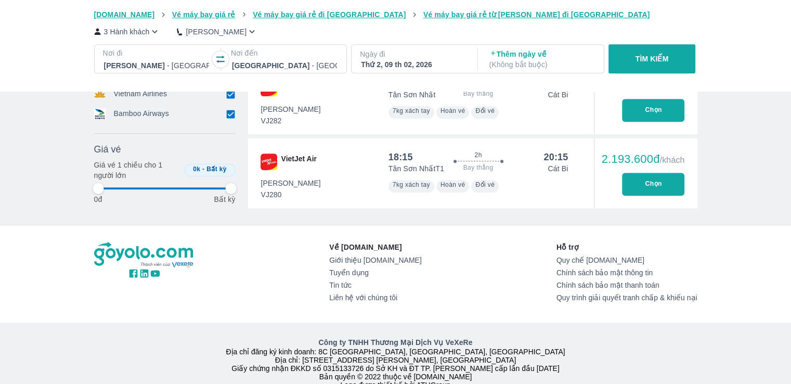
type input "97.9166666666667"
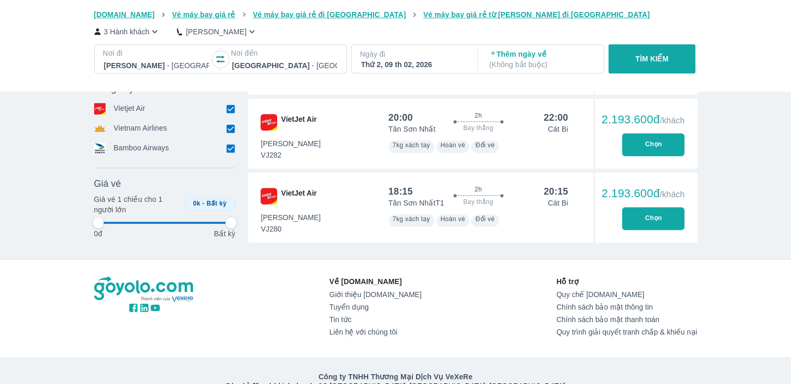
type input "97.9166666666667"
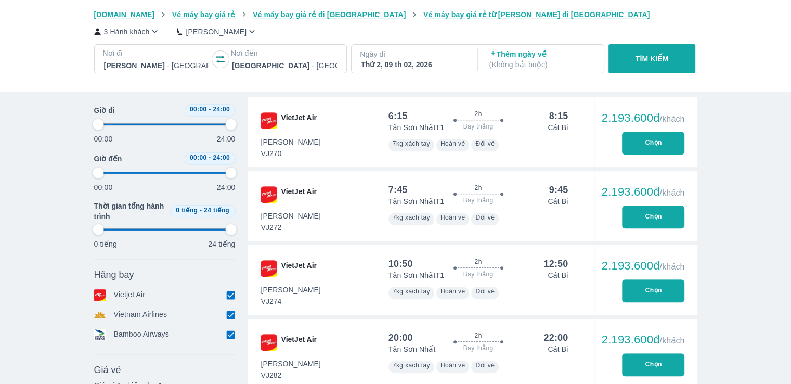
scroll to position [413, 0]
type input "97.9166666666667"
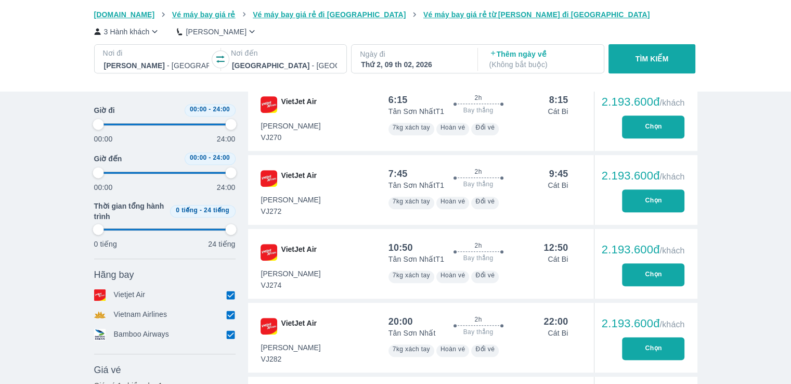
type input "97.9166666666667"
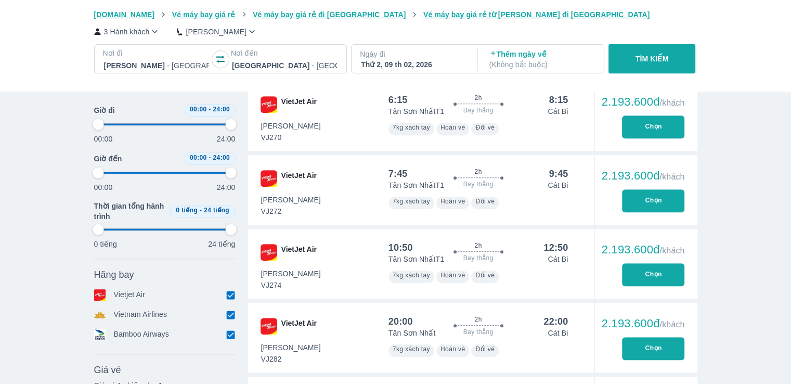
type input "97.9166666666667"
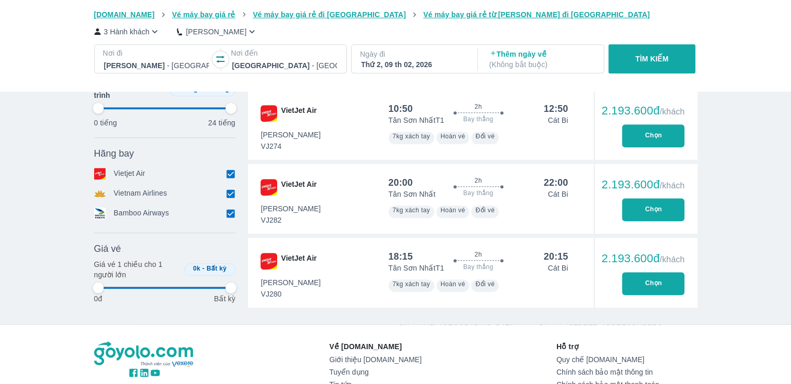
type input "97.9166666666667"
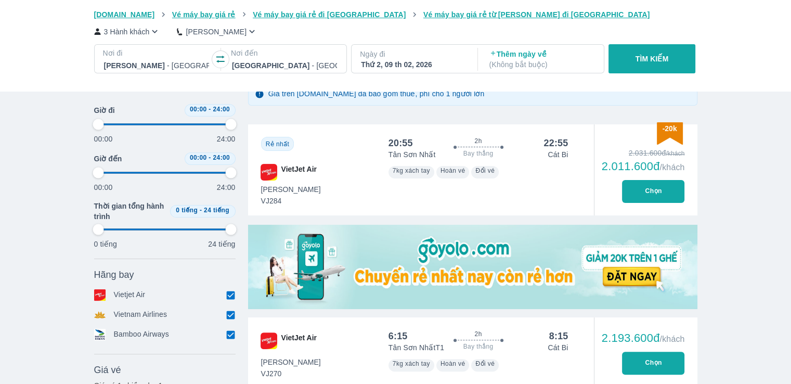
type input "97.9166666666667"
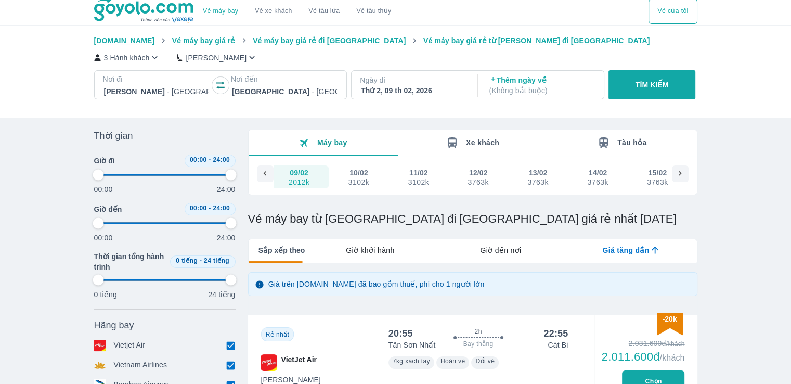
scroll to position [0, 0]
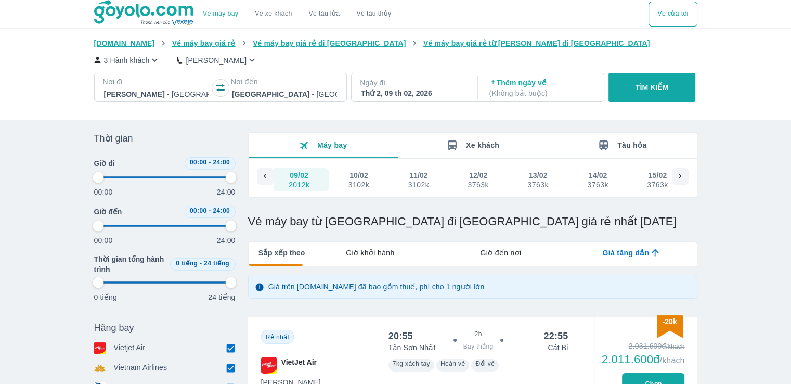
type input "97.9166666666667"
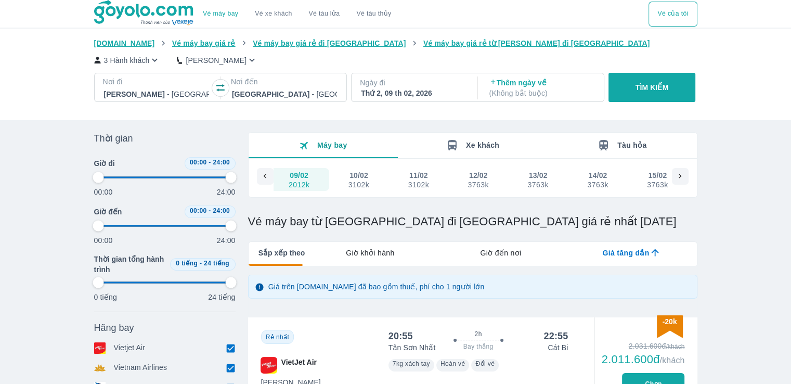
type input "97.9166666666667"
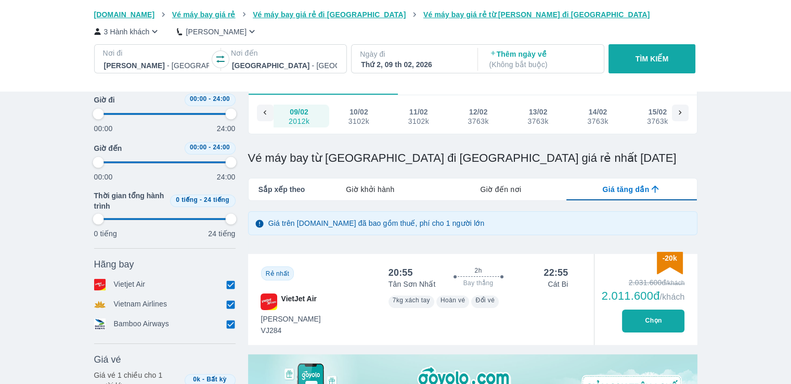
type input "97.9166666666667"
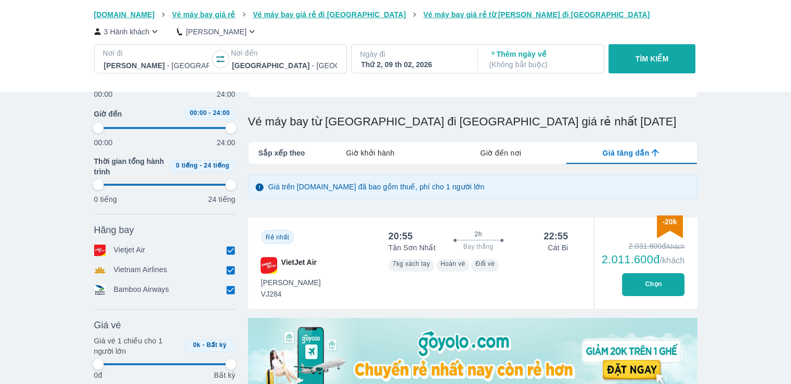
type input "97.9166666666667"
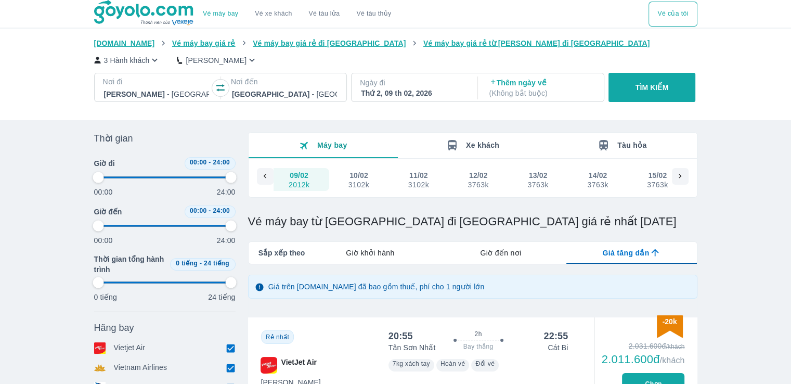
click at [267, 174] on icon at bounding box center [265, 176] width 9 height 9
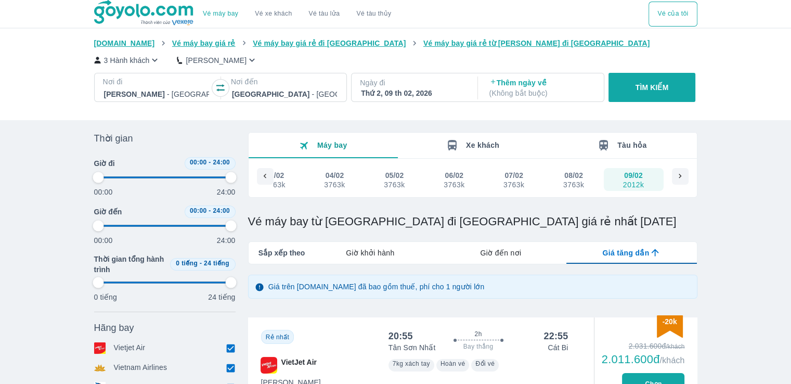
scroll to position [0, 7775]
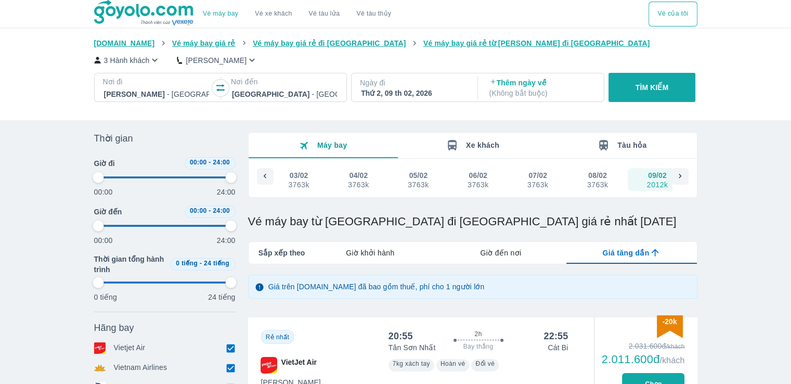
click at [682, 176] on icon at bounding box center [680, 176] width 9 height 9
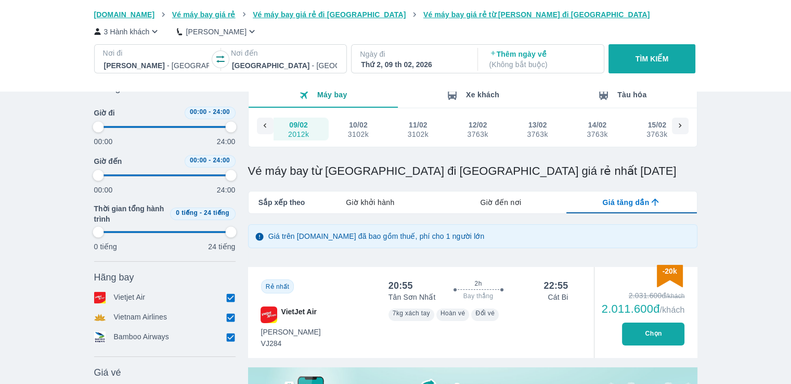
scroll to position [51, 0]
type input "97.9166666666667"
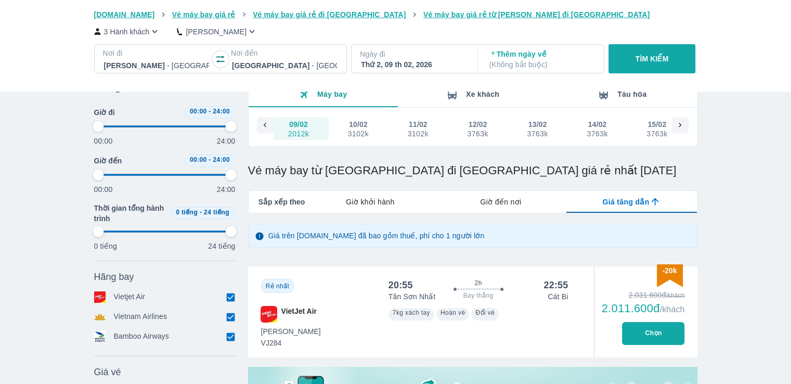
type input "97.9166666666667"
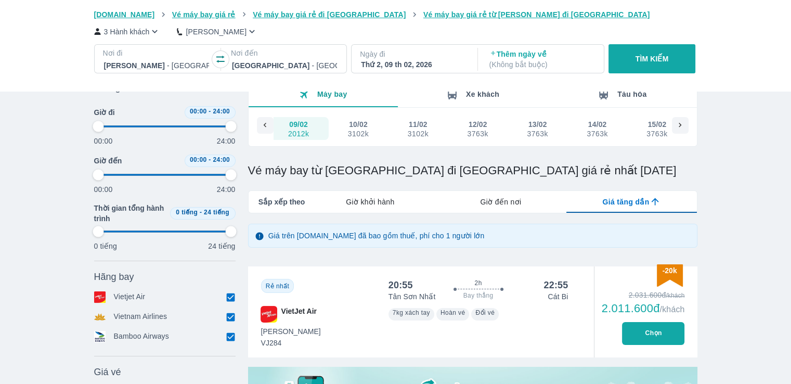
type input "97.9166666666667"
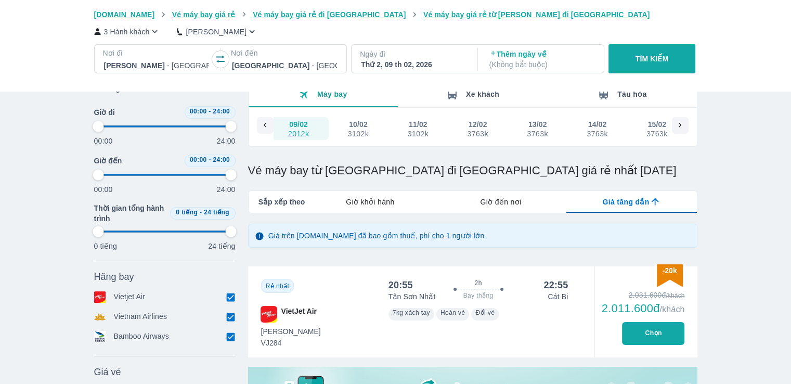
type input "97.9166666666667"
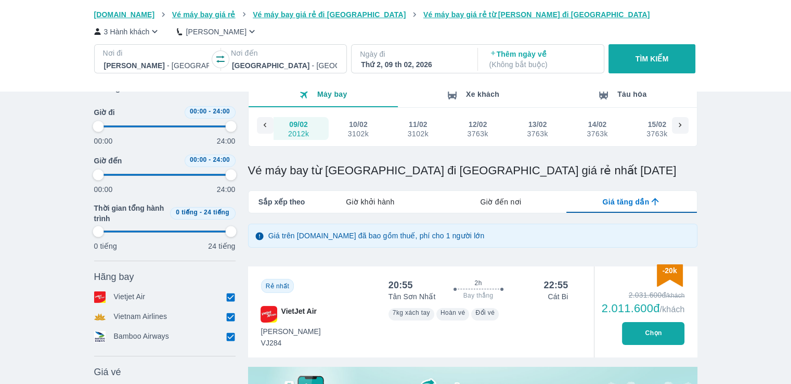
type input "97.9166666666667"
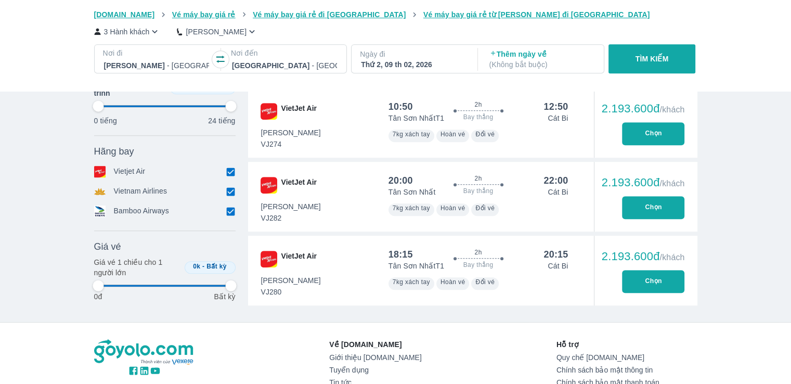
scroll to position [570, 0]
click at [653, 284] on button "Chọn" at bounding box center [653, 281] width 62 height 23
type input "97.9166666666667"
